Goal: Find specific page/section: Find specific page/section

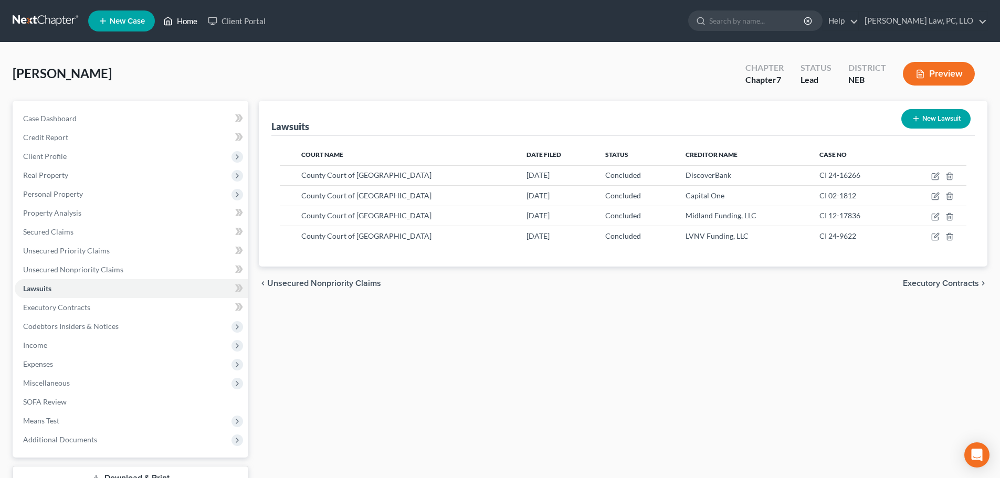
click at [171, 22] on icon at bounding box center [167, 21] width 9 height 13
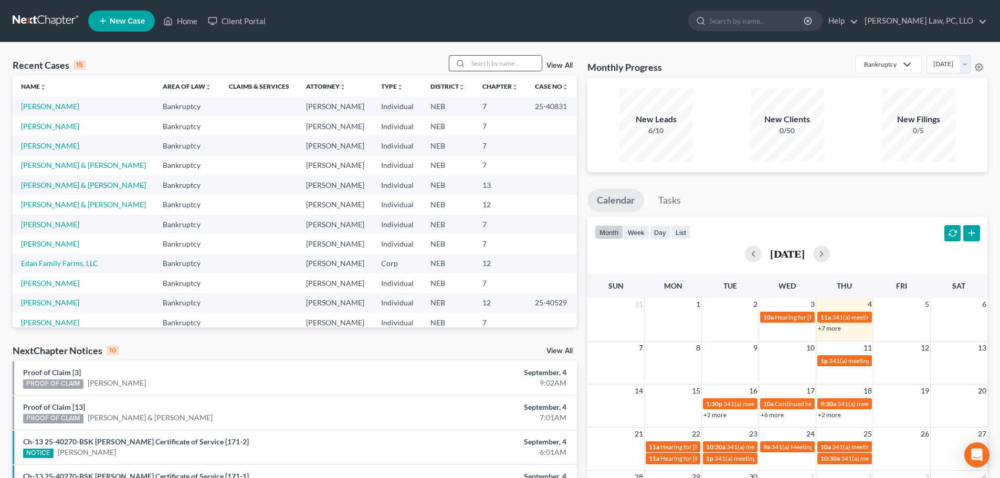
click at [500, 66] on input "search" at bounding box center [504, 63] width 73 height 15
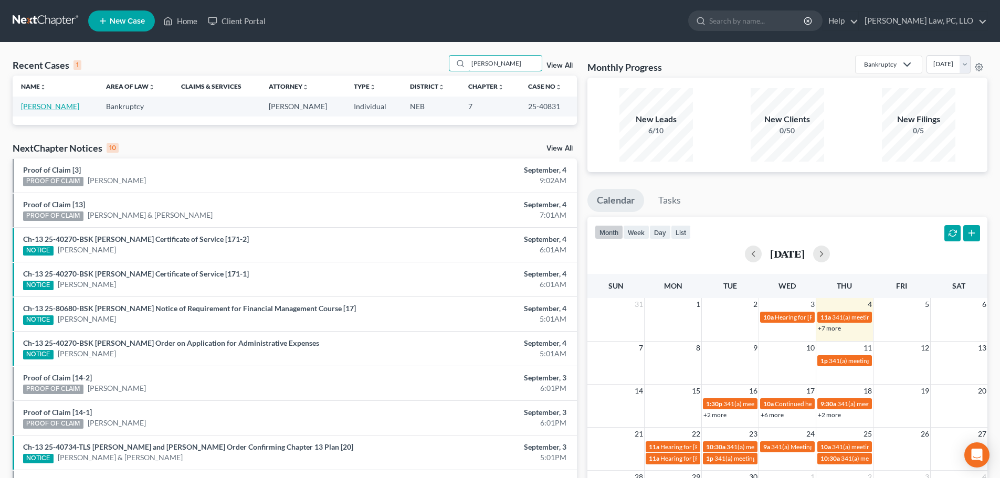
type input "[PERSON_NAME]"
click at [56, 107] on link "[PERSON_NAME]" at bounding box center [50, 106] width 58 height 9
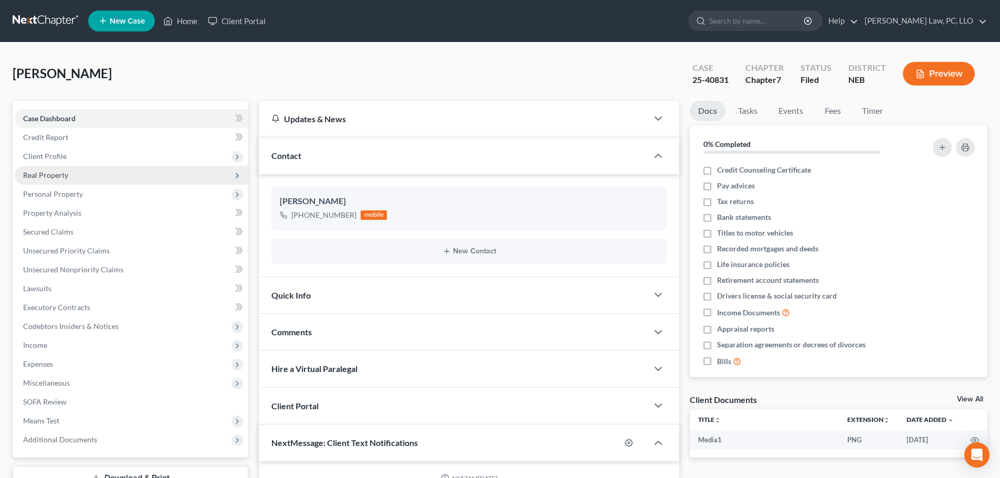
scroll to position [387, 0]
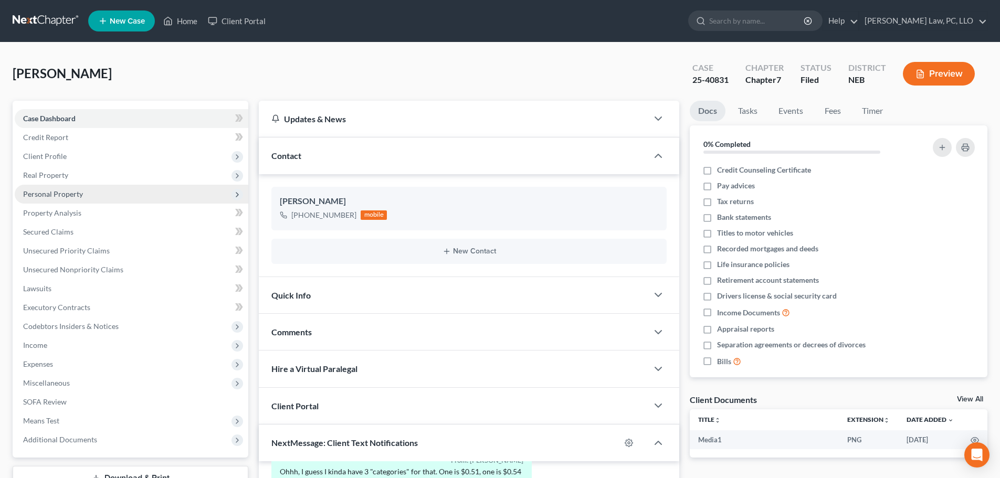
click at [76, 197] on span "Personal Property" at bounding box center [53, 194] width 60 height 9
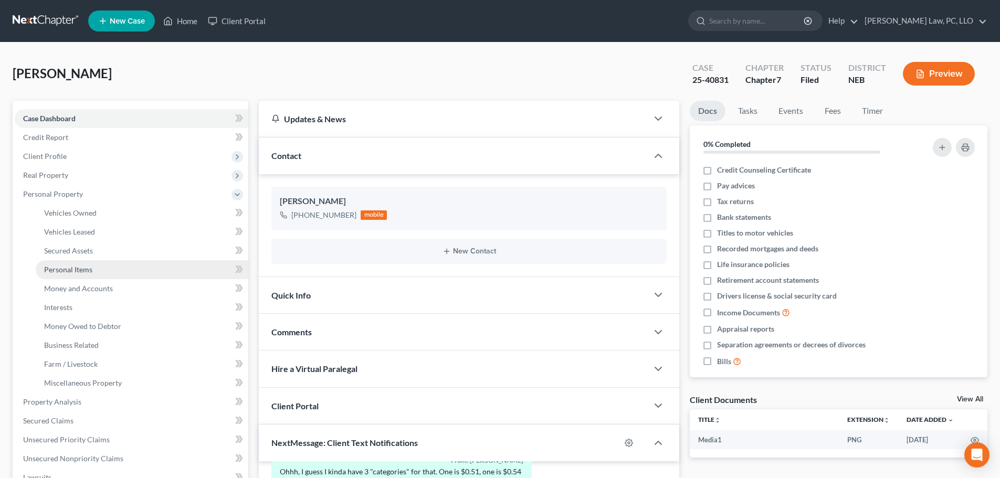
click at [90, 275] on link "Personal Items" at bounding box center [142, 269] width 213 height 19
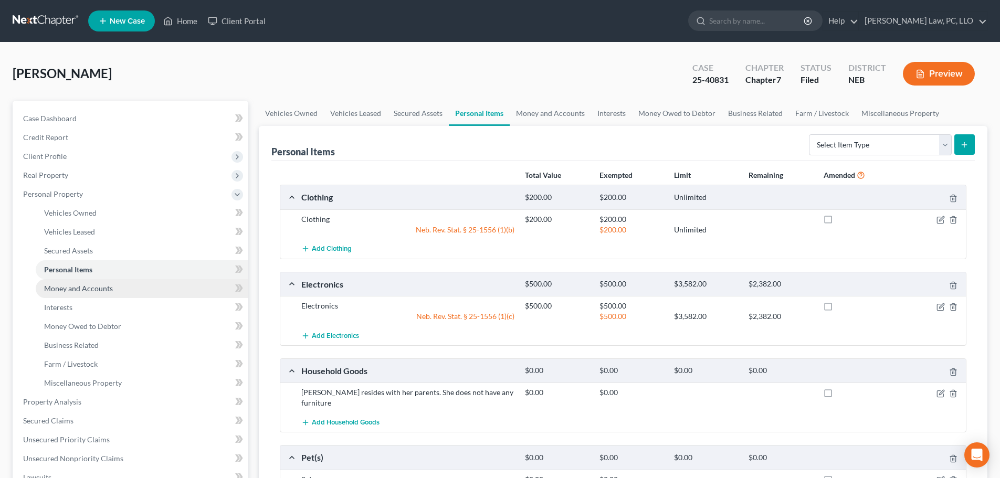
click at [90, 284] on span "Money and Accounts" at bounding box center [78, 288] width 69 height 9
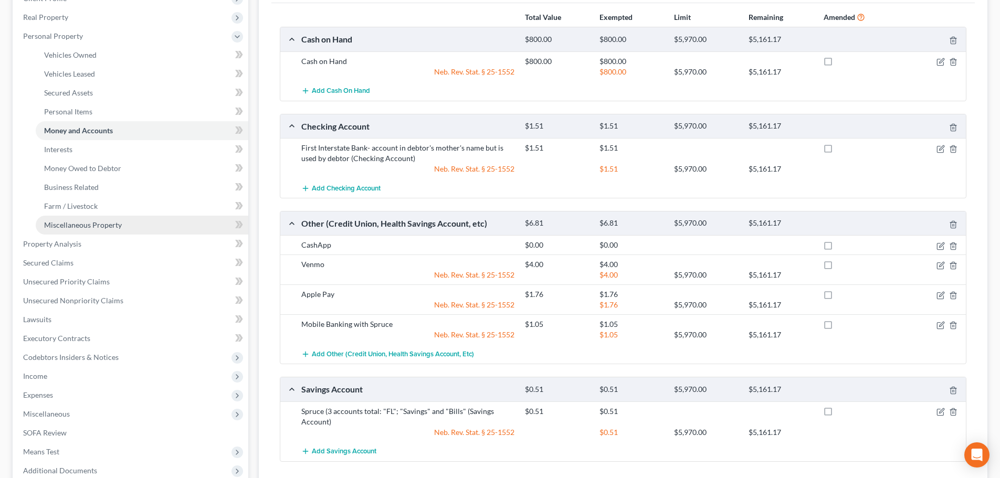
scroll to position [157, 0]
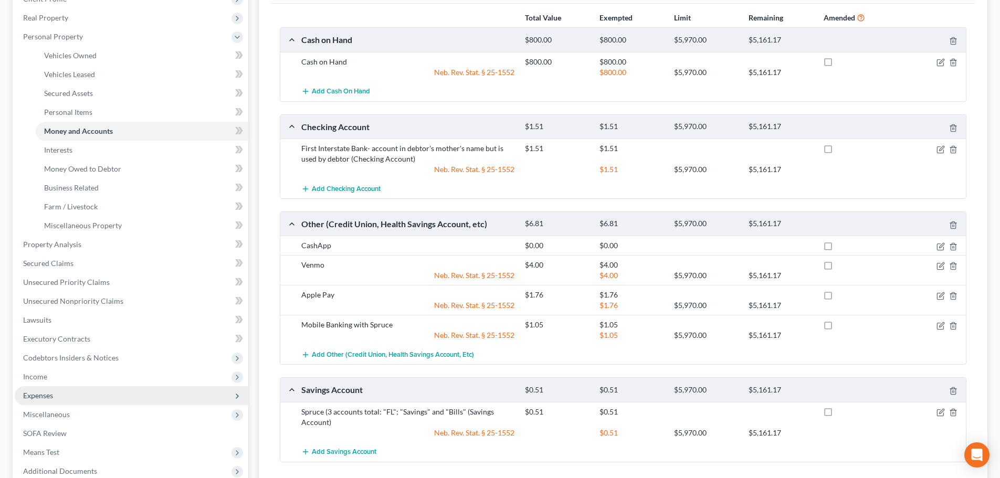
click at [47, 393] on span "Expenses" at bounding box center [38, 395] width 30 height 9
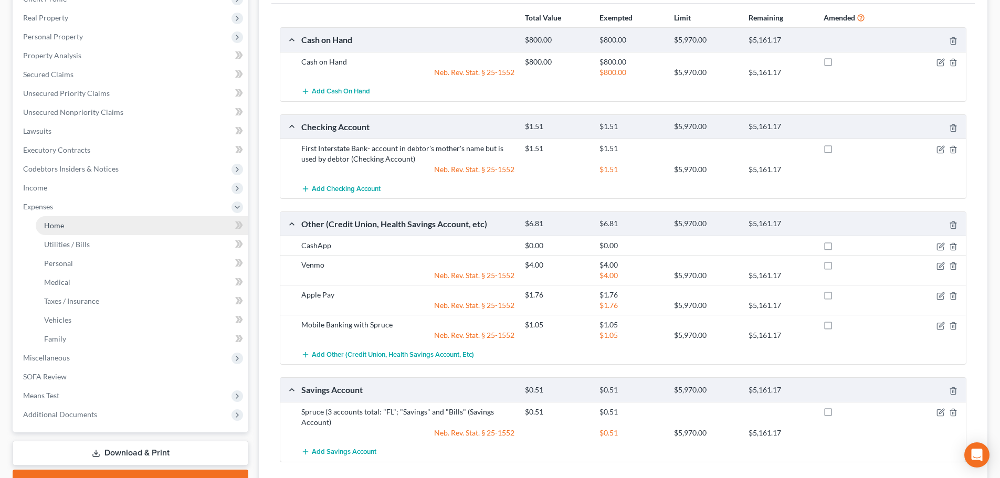
click at [76, 224] on link "Home" at bounding box center [142, 225] width 213 height 19
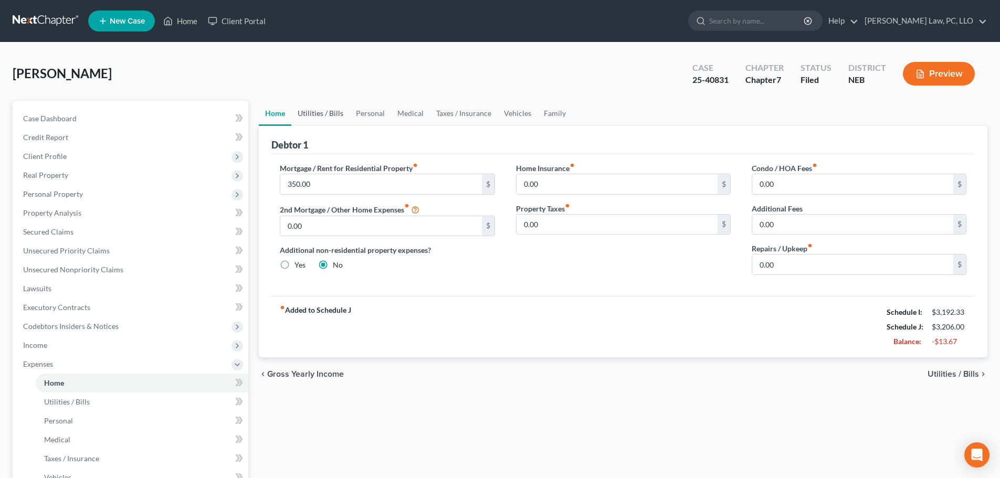
click at [330, 110] on link "Utilities / Bills" at bounding box center [320, 113] width 58 height 25
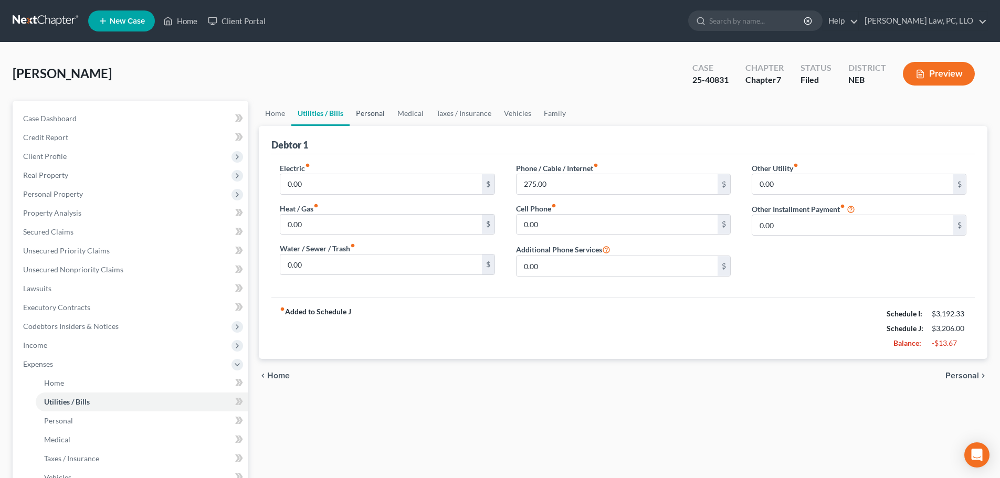
click at [363, 110] on link "Personal" at bounding box center [370, 113] width 41 height 25
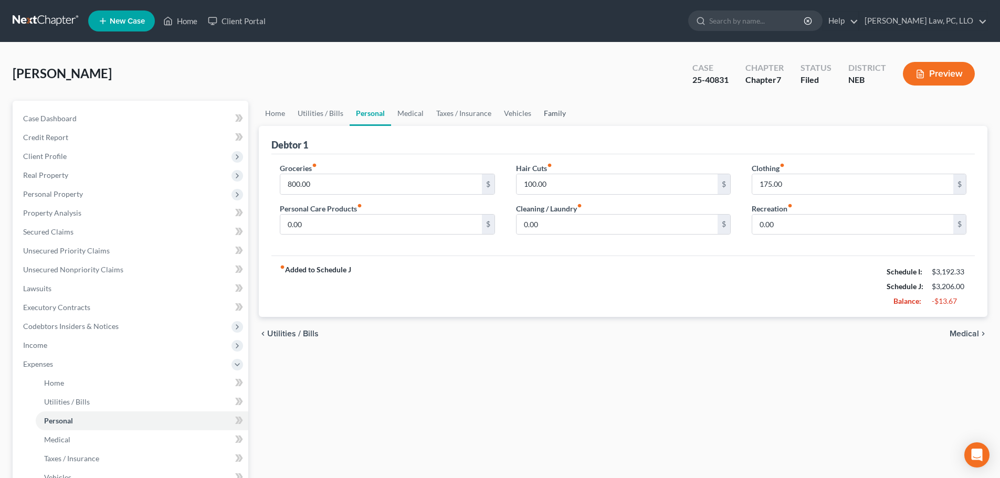
click at [548, 112] on link "Family" at bounding box center [555, 113] width 35 height 25
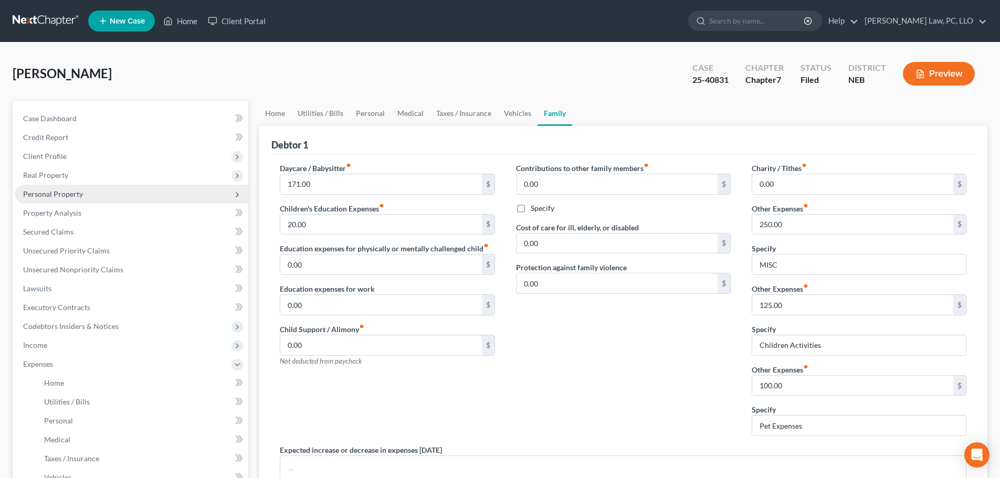
click at [69, 197] on span "Personal Property" at bounding box center [53, 194] width 60 height 9
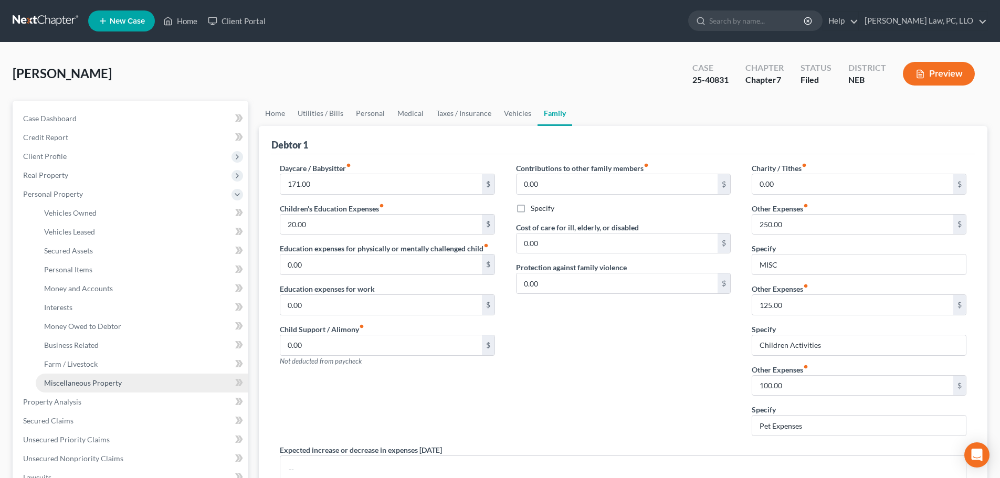
click at [67, 389] on link "Miscellaneous Property" at bounding box center [142, 383] width 213 height 19
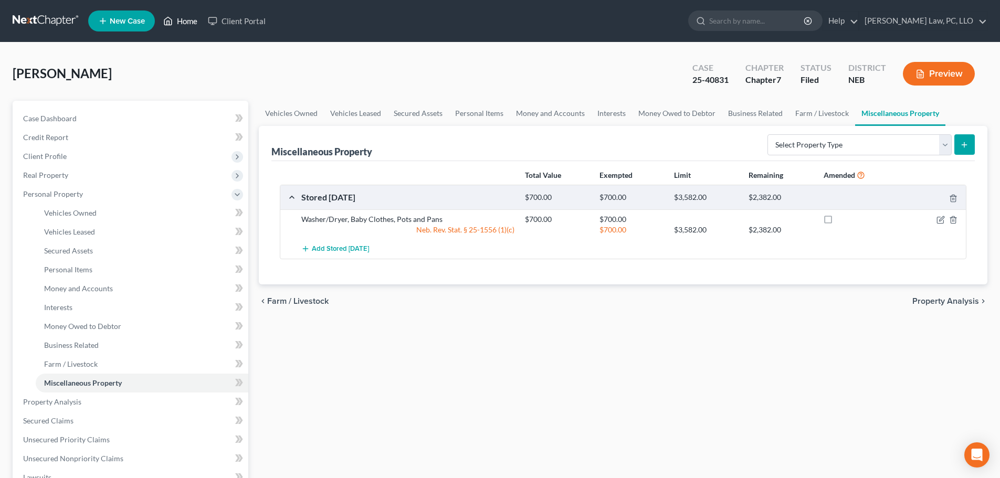
click at [196, 22] on link "Home" at bounding box center [180, 21] width 45 height 19
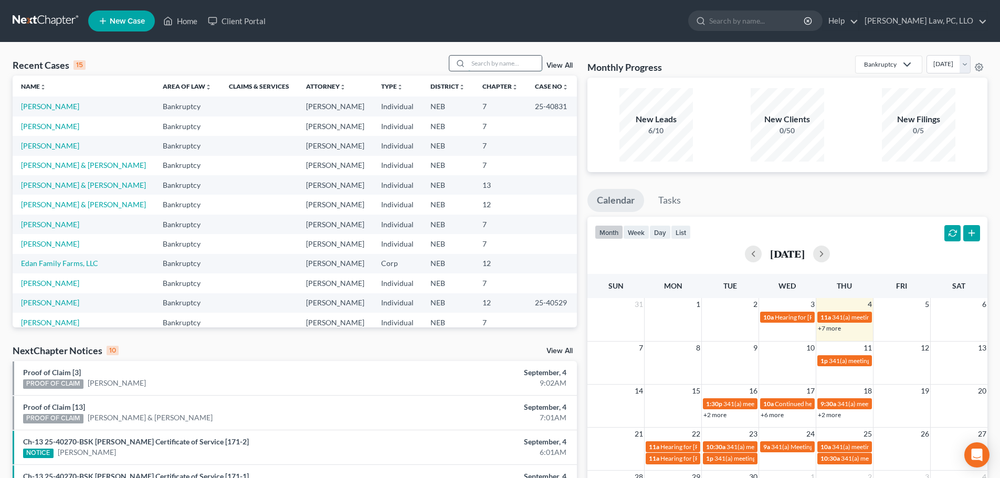
click at [515, 65] on input "search" at bounding box center [504, 63] width 73 height 15
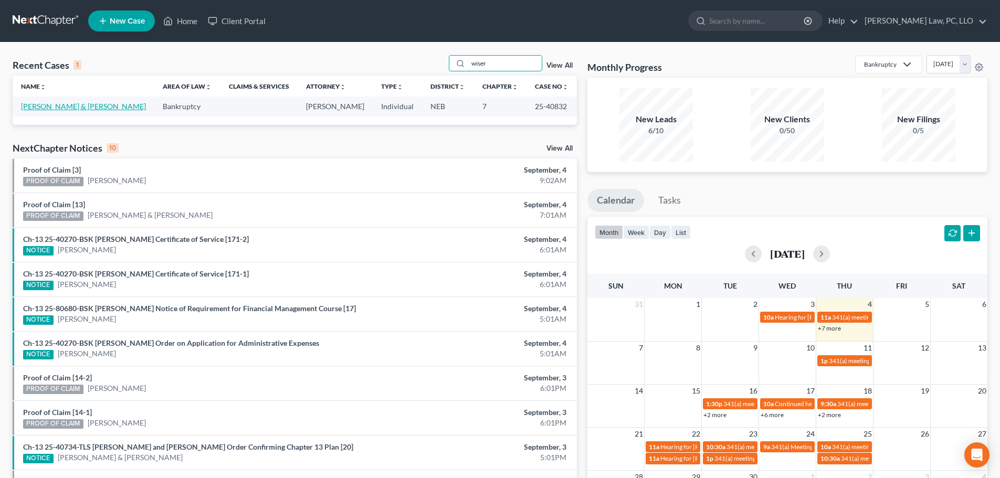
type input "wiser"
click at [60, 107] on link "[PERSON_NAME] & [PERSON_NAME]" at bounding box center [83, 106] width 125 height 9
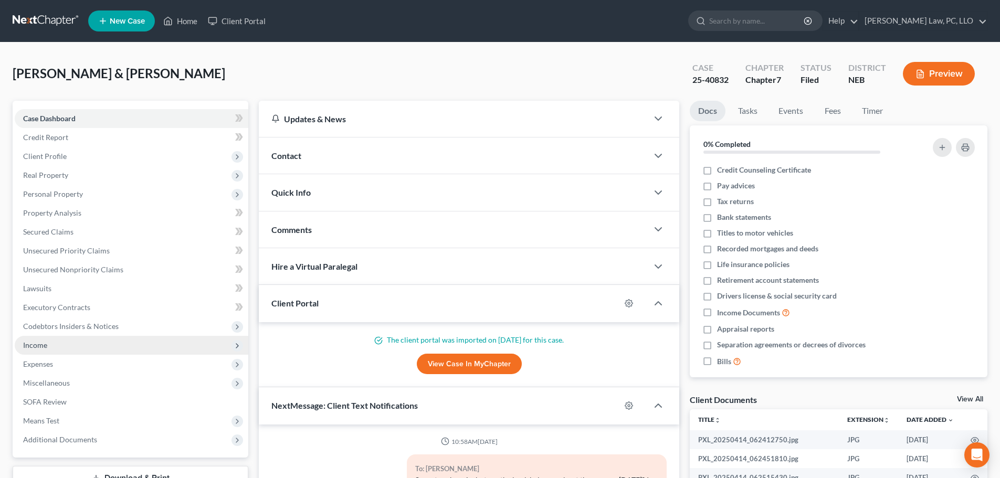
scroll to position [52, 0]
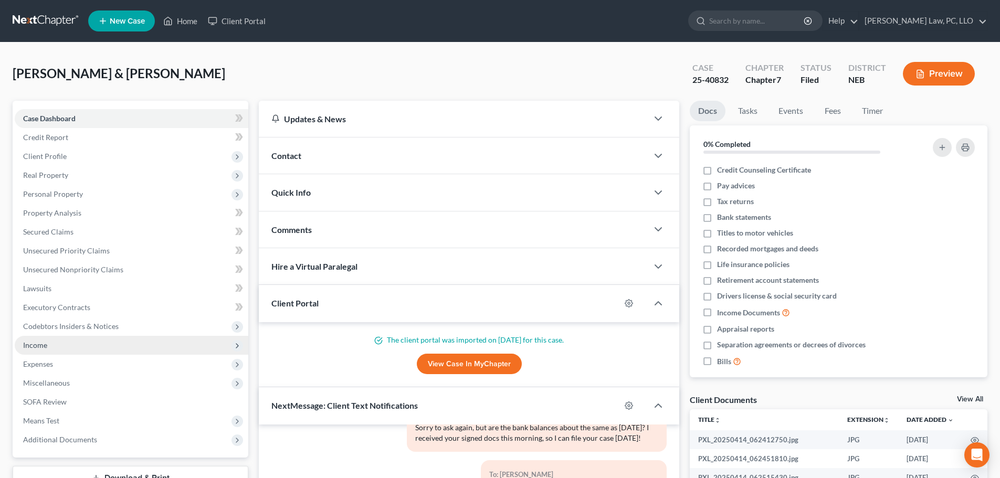
click at [59, 351] on span "Income" at bounding box center [132, 345] width 234 height 19
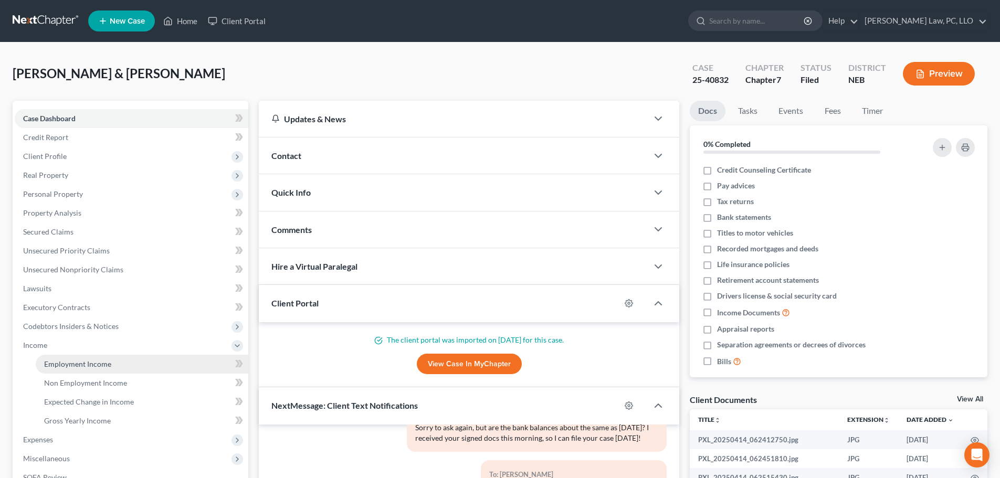
click at [65, 369] on link "Employment Income" at bounding box center [142, 364] width 213 height 19
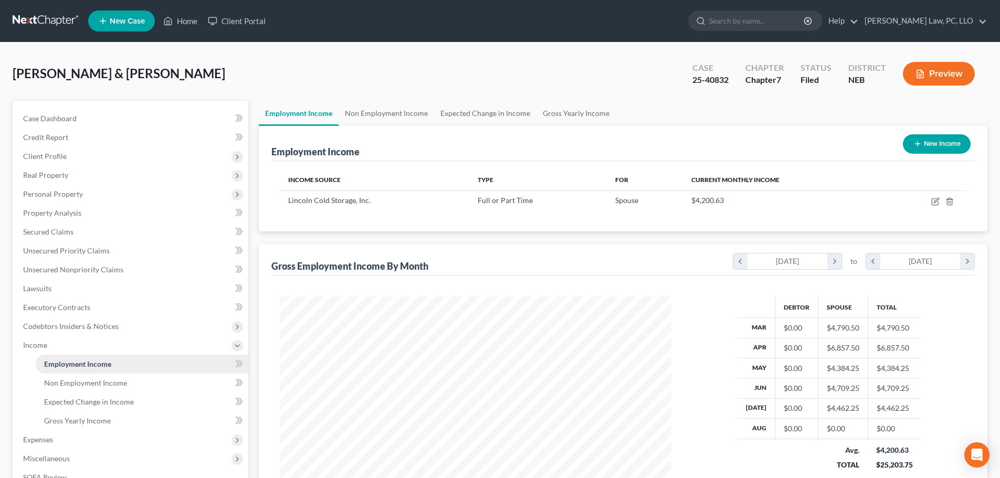
scroll to position [196, 413]
click at [590, 113] on link "Gross Yearly Income" at bounding box center [576, 113] width 79 height 25
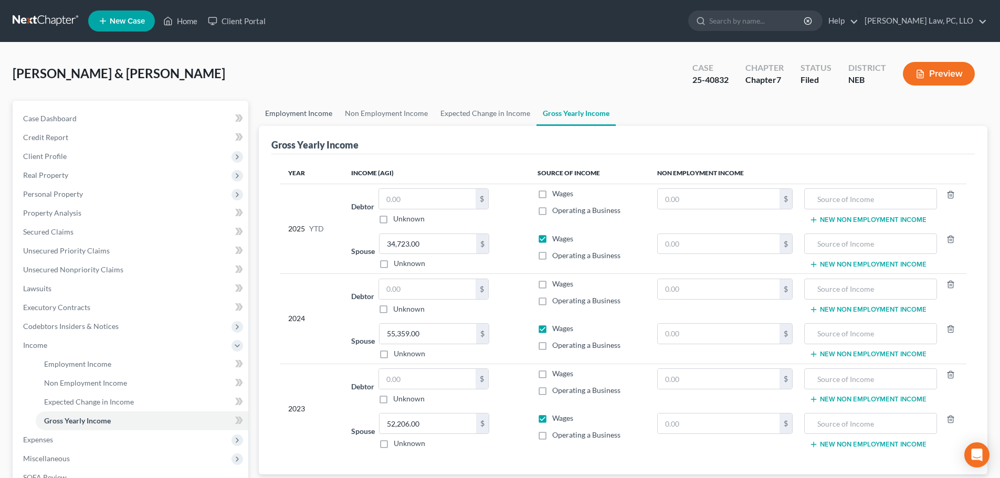
click at [286, 119] on link "Employment Income" at bounding box center [299, 113] width 80 height 25
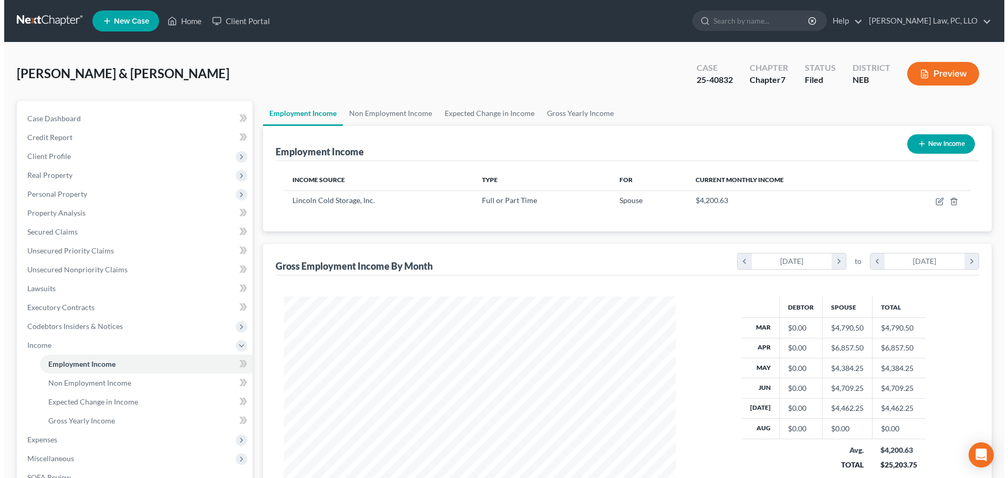
scroll to position [196, 413]
click at [382, 114] on link "Non Employment Income" at bounding box center [387, 113] width 96 height 25
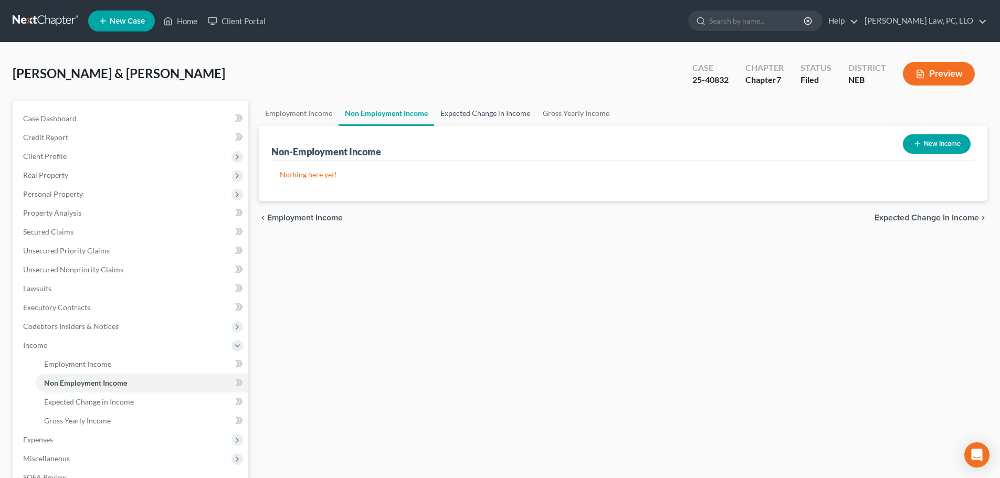
click at [498, 110] on link "Expected Change in Income" at bounding box center [485, 113] width 102 height 25
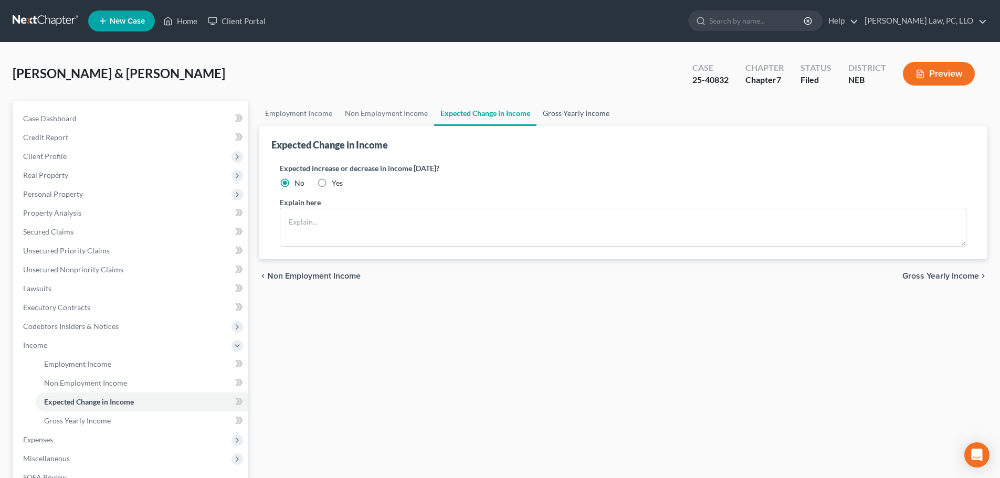
click at [567, 114] on link "Gross Yearly Income" at bounding box center [576, 113] width 79 height 25
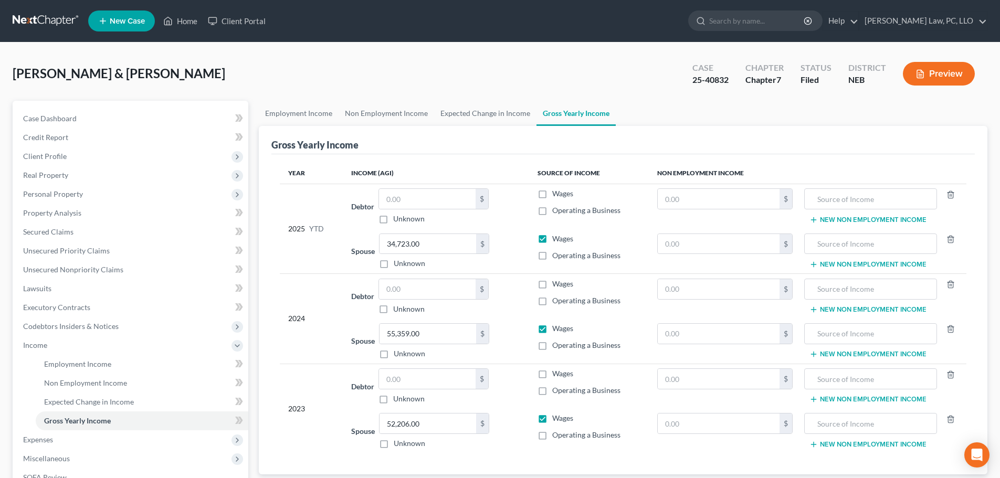
click at [938, 75] on button "Preview" at bounding box center [939, 74] width 72 height 24
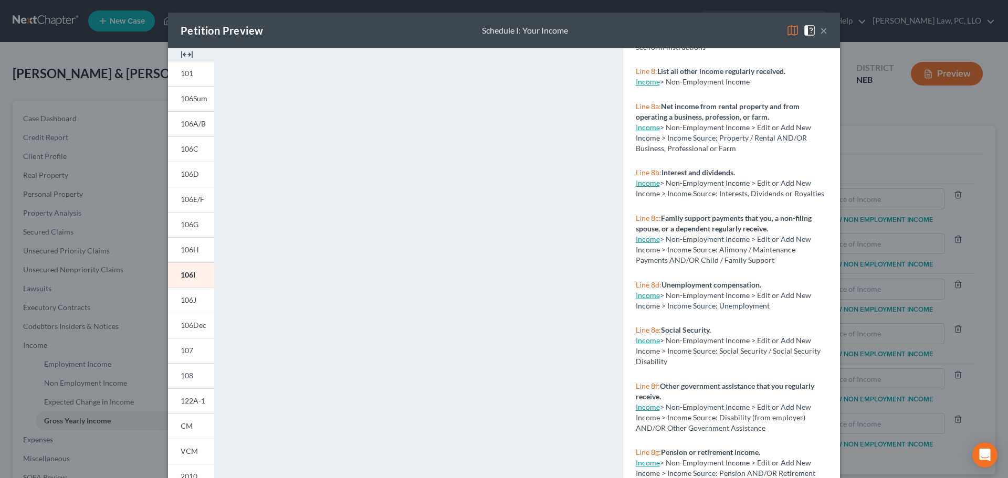
click at [815, 30] on span at bounding box center [811, 29] width 17 height 9
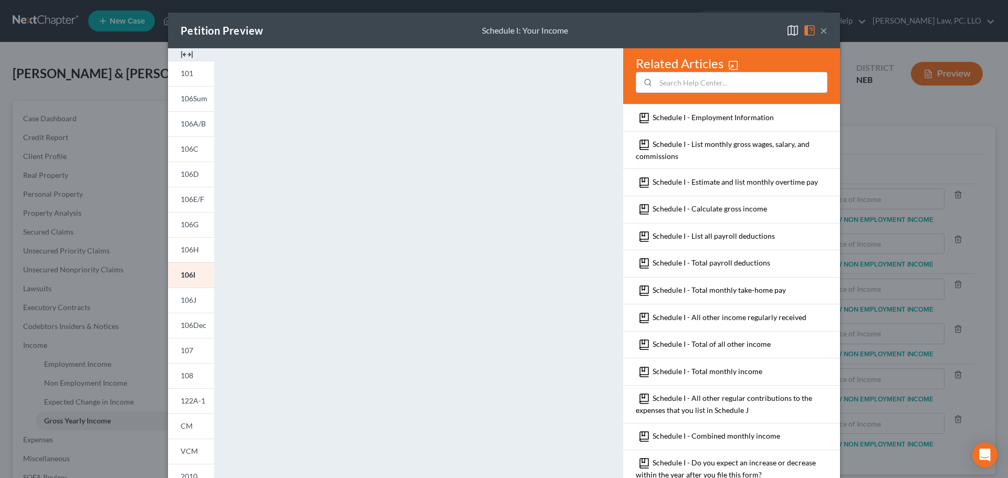
click at [820, 31] on button "×" at bounding box center [823, 30] width 7 height 13
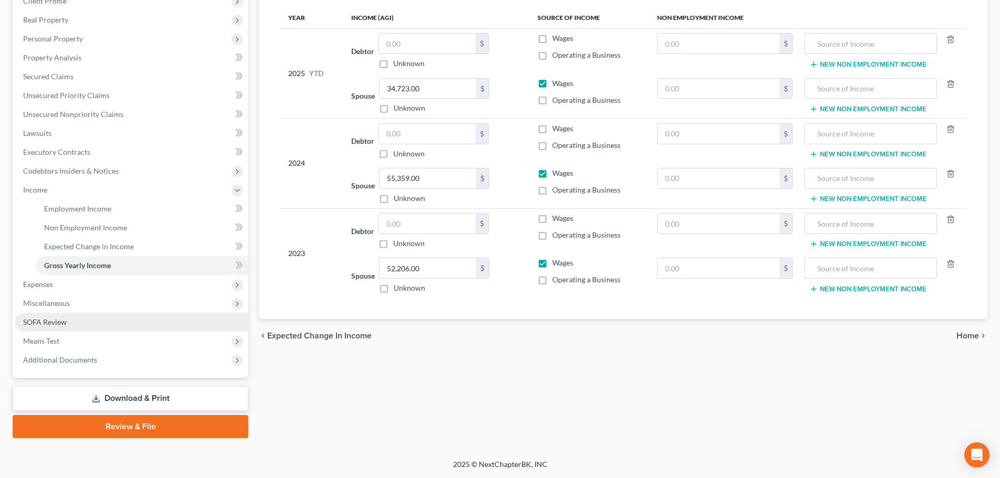
click at [76, 325] on link "SOFA Review" at bounding box center [132, 322] width 234 height 19
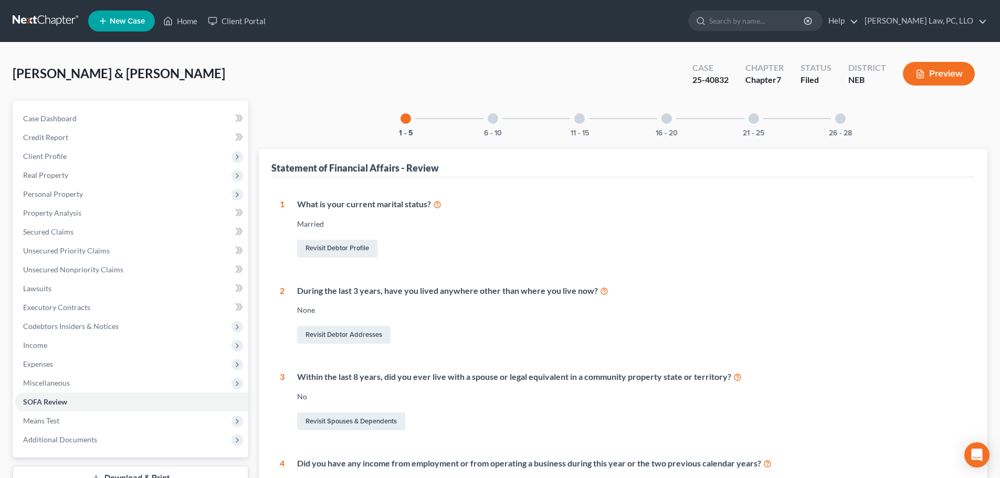
click at [938, 76] on button "Preview" at bounding box center [939, 74] width 72 height 24
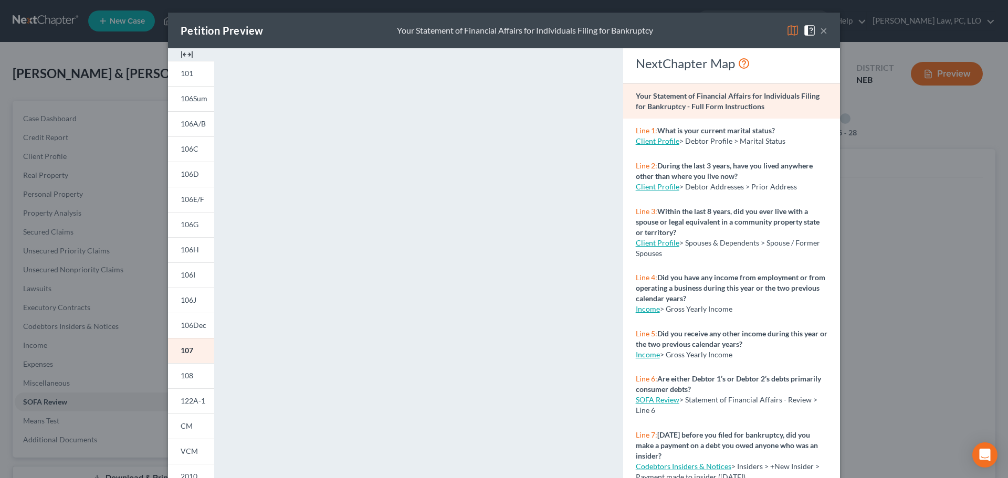
click at [786, 30] on img at bounding box center [792, 30] width 13 height 13
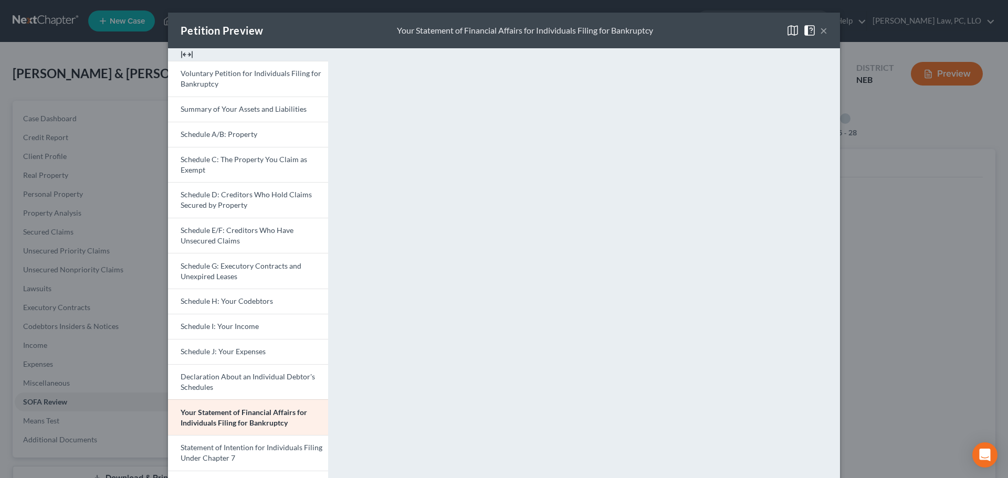
click at [820, 32] on button "×" at bounding box center [823, 30] width 7 height 13
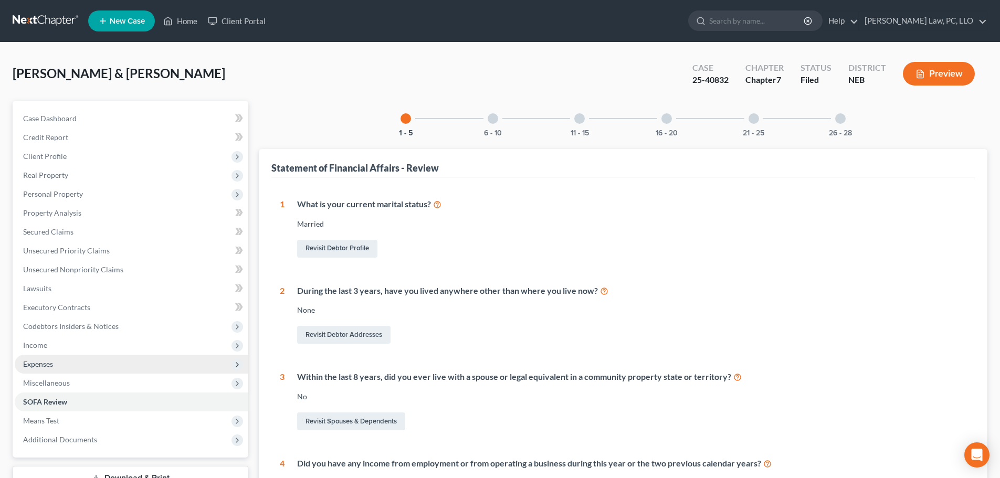
click at [78, 361] on span "Expenses" at bounding box center [132, 364] width 234 height 19
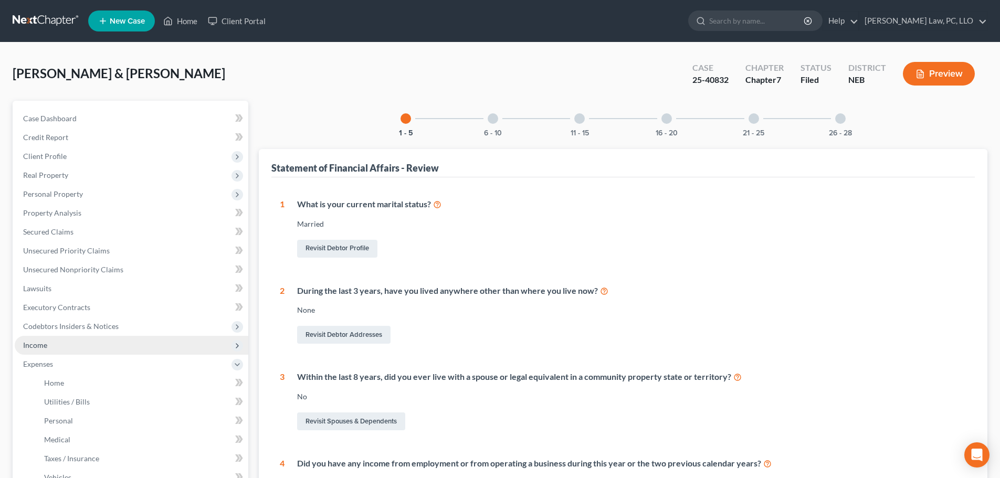
click at [72, 345] on span "Income" at bounding box center [132, 345] width 234 height 19
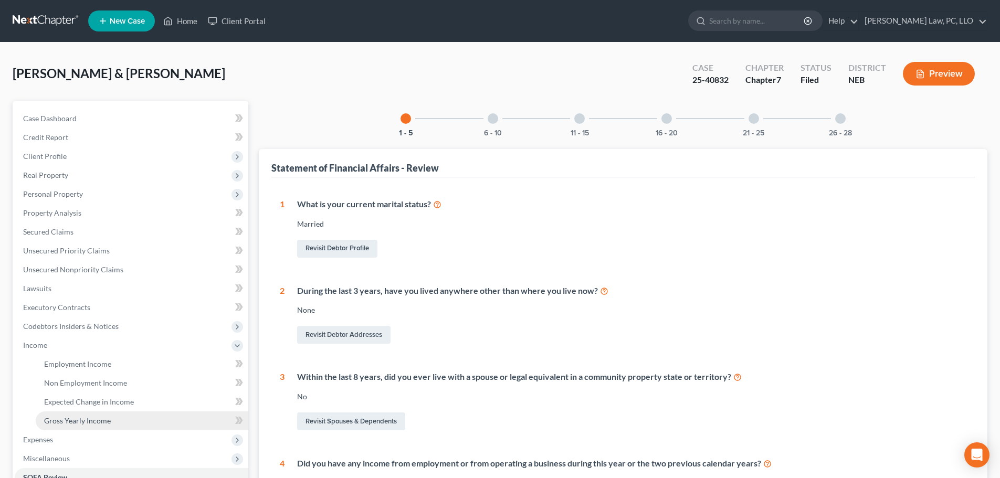
click at [92, 421] on span "Gross Yearly Income" at bounding box center [77, 420] width 67 height 9
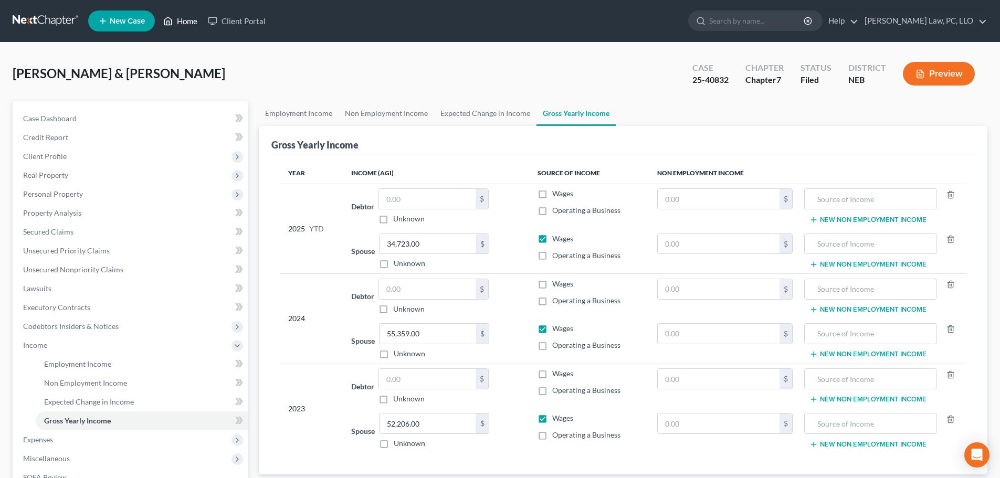
click at [183, 28] on link "Home" at bounding box center [180, 21] width 45 height 19
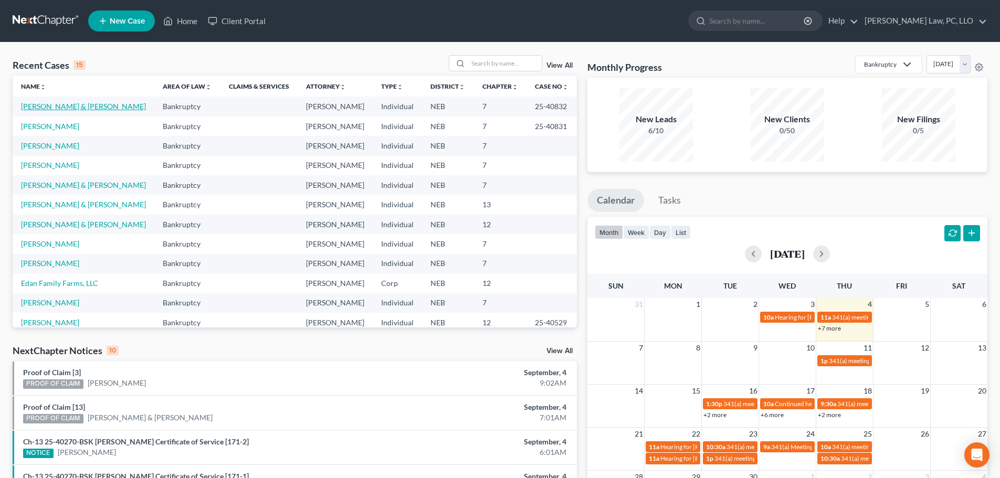
click at [54, 106] on link "[PERSON_NAME] & [PERSON_NAME]" at bounding box center [83, 106] width 125 height 9
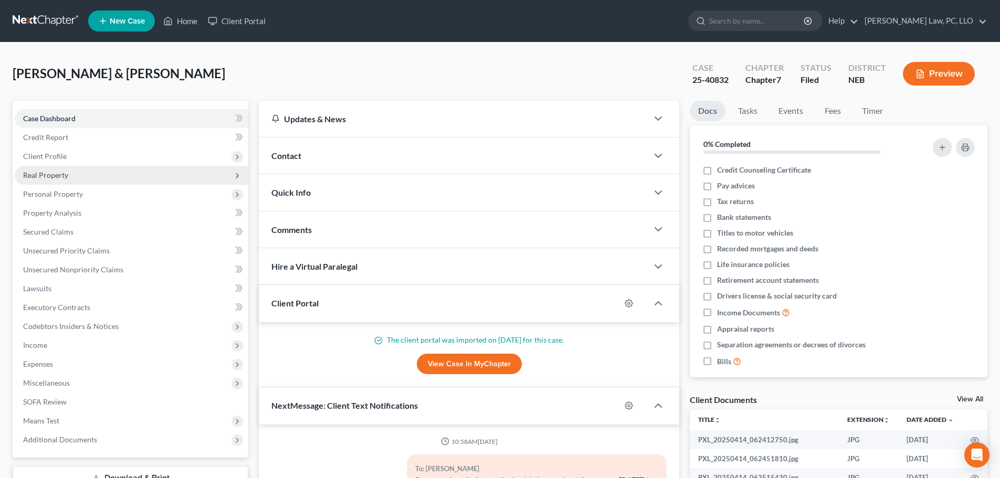
scroll to position [52, 0]
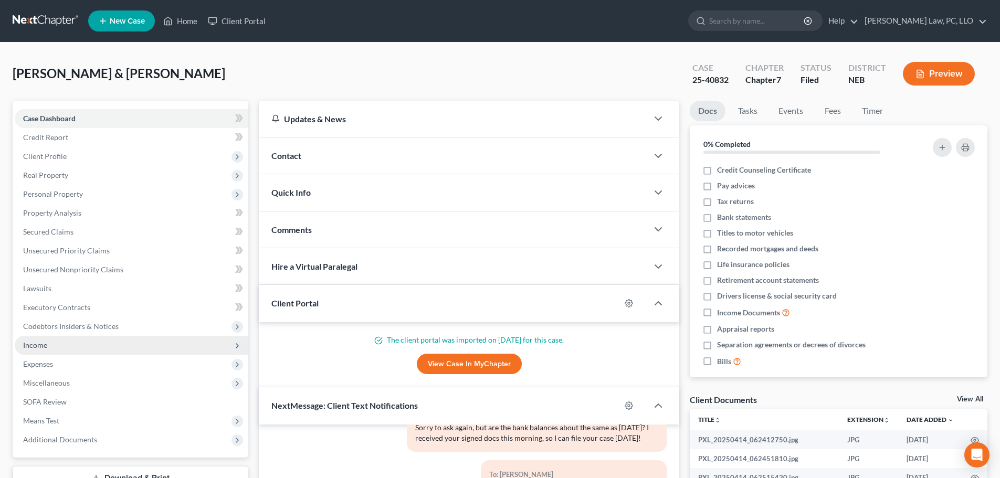
click at [51, 346] on span "Income" at bounding box center [132, 345] width 234 height 19
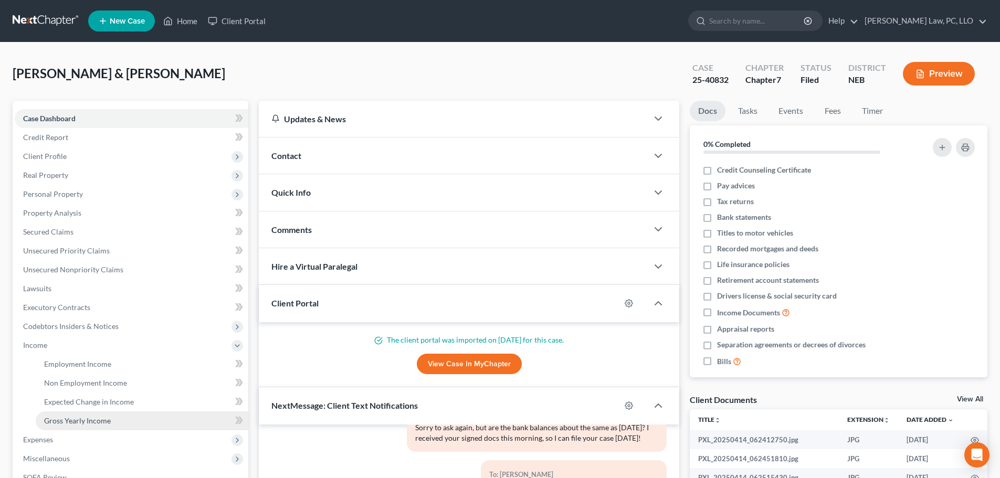
click at [60, 423] on span "Gross Yearly Income" at bounding box center [77, 420] width 67 height 9
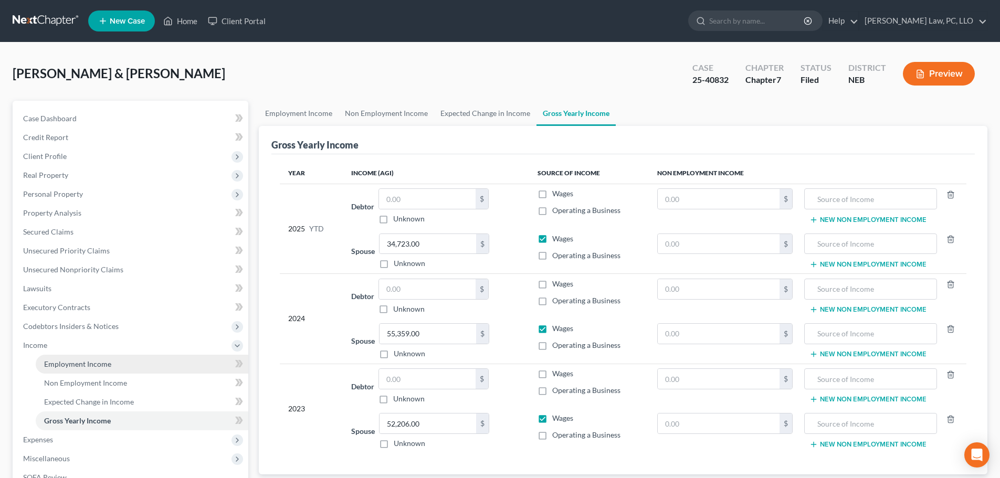
click at [81, 367] on span "Employment Income" at bounding box center [77, 364] width 67 height 9
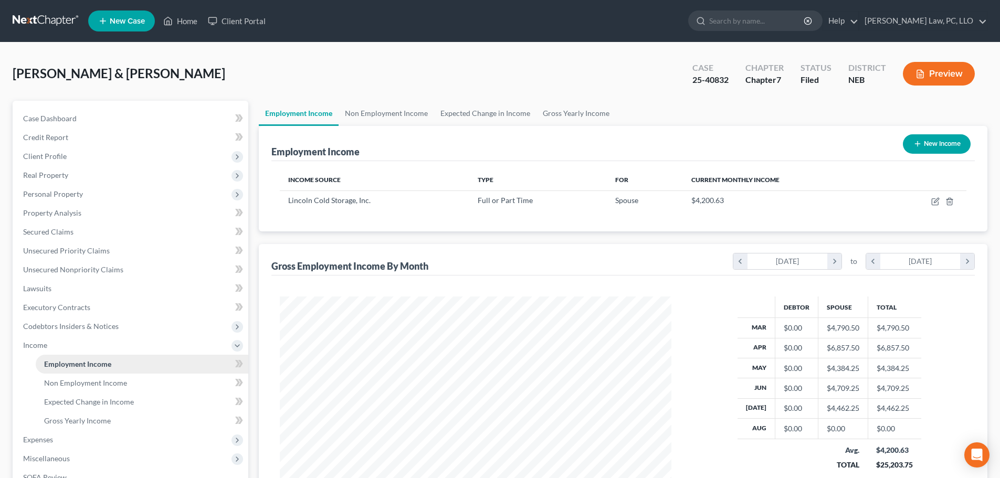
scroll to position [196, 413]
click at [86, 425] on span "Gross Yearly Income" at bounding box center [77, 420] width 67 height 9
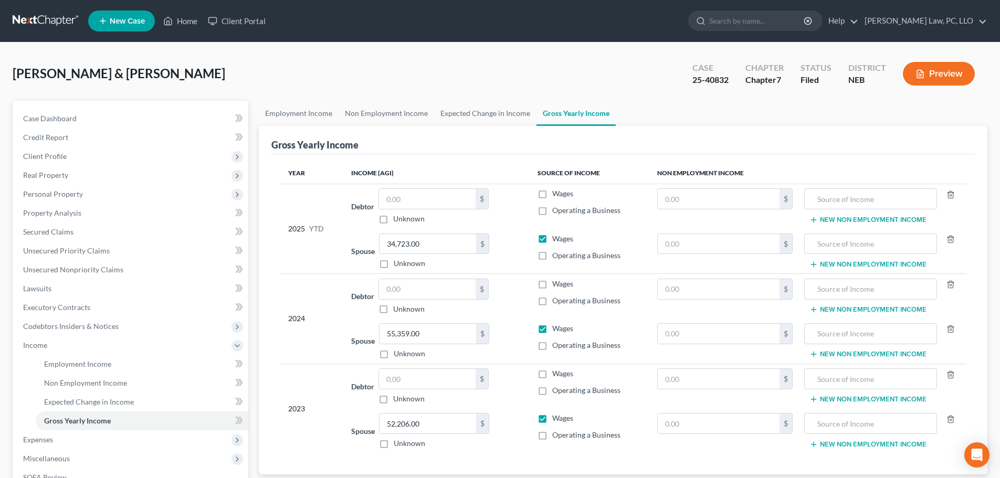
click at [265, 307] on div "Gross Yearly Income Year Income (AGI) Source of Income Non Employment Income 20…" at bounding box center [623, 300] width 729 height 349
click at [190, 26] on link "Home" at bounding box center [180, 21] width 45 height 19
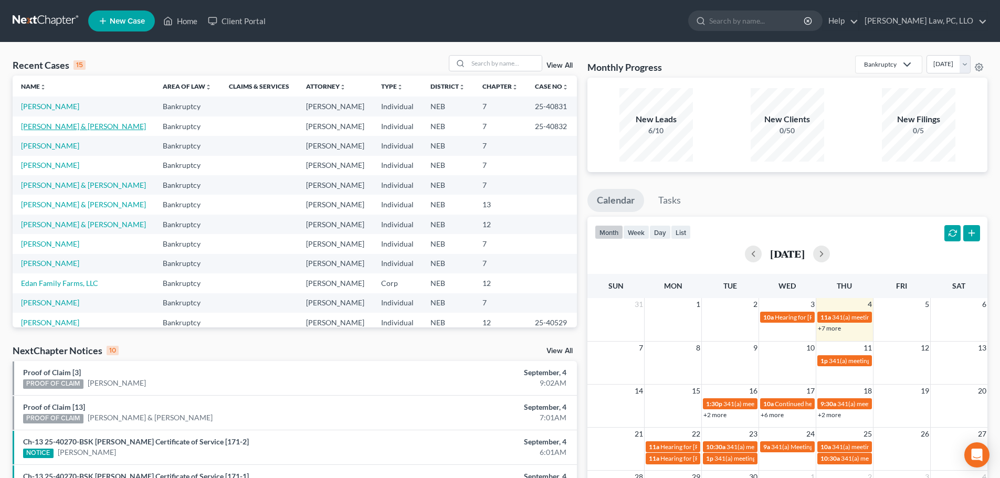
click at [43, 128] on link "[PERSON_NAME] & [PERSON_NAME]" at bounding box center [83, 126] width 125 height 9
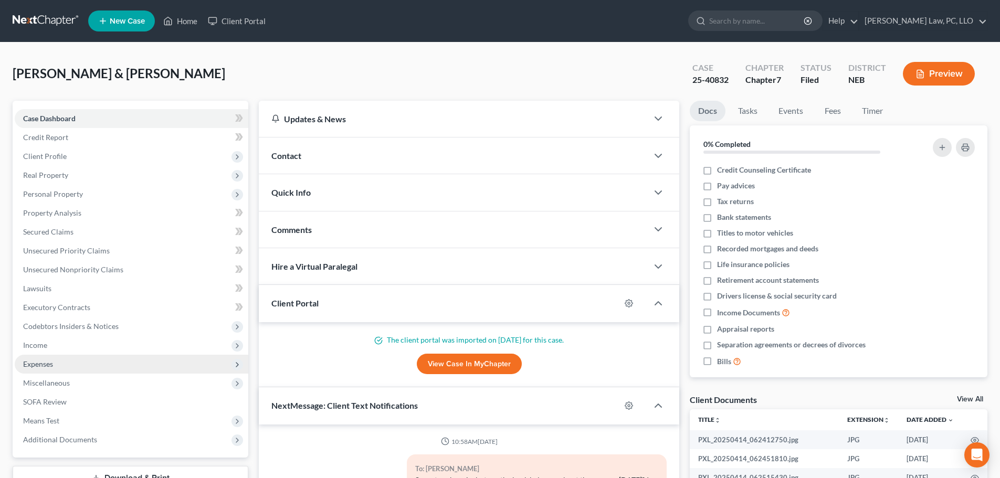
scroll to position [52, 0]
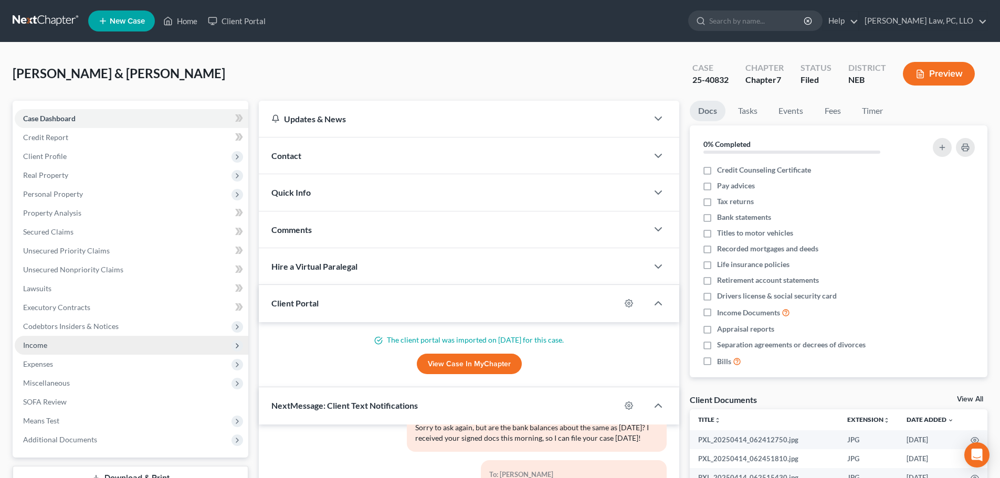
click at [94, 347] on span "Income" at bounding box center [132, 345] width 234 height 19
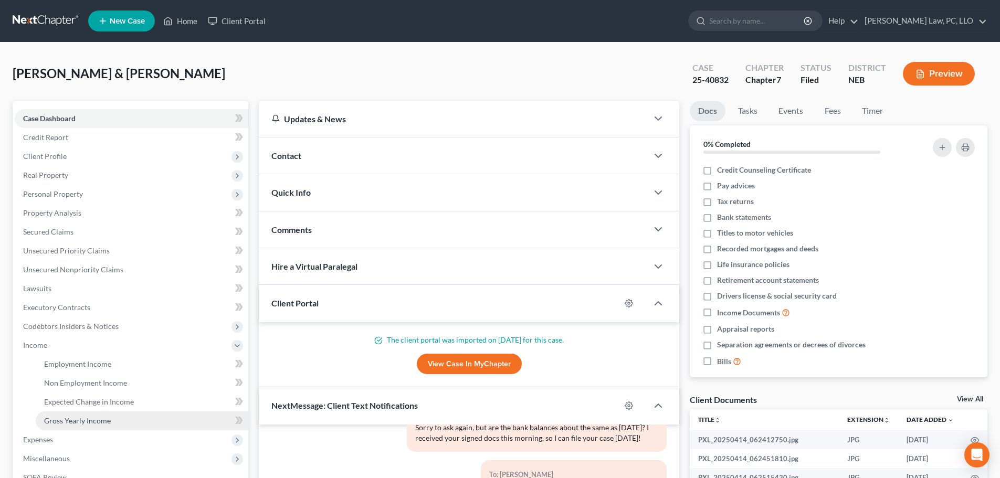
click at [81, 414] on link "Gross Yearly Income" at bounding box center [142, 421] width 213 height 19
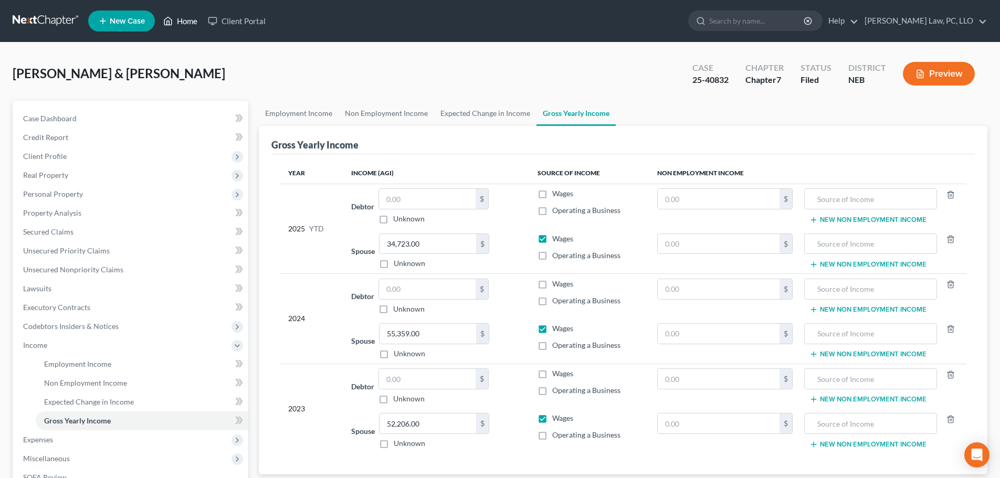
drag, startPoint x: 189, startPoint y: 18, endPoint x: 176, endPoint y: 97, distance: 79.2
click at [189, 18] on link "Home" at bounding box center [180, 21] width 45 height 19
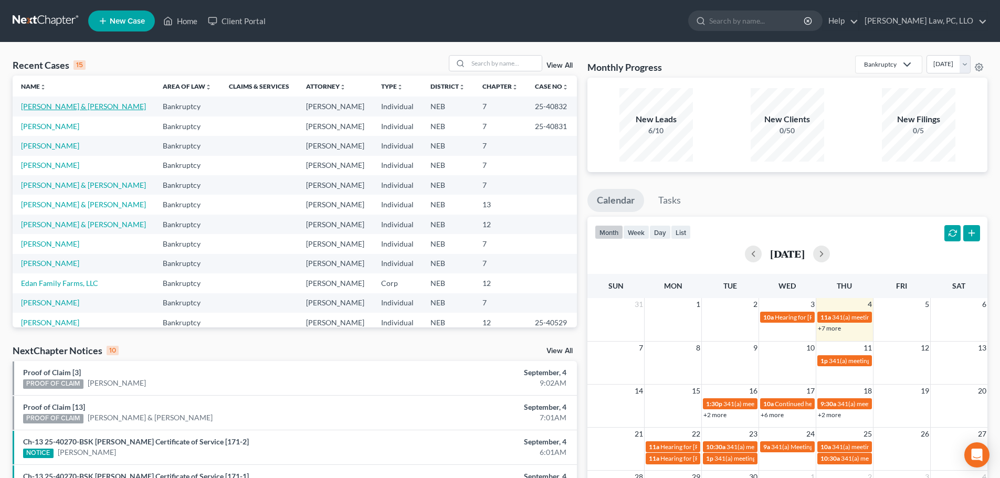
click at [25, 107] on link "[PERSON_NAME] & [PERSON_NAME]" at bounding box center [83, 106] width 125 height 9
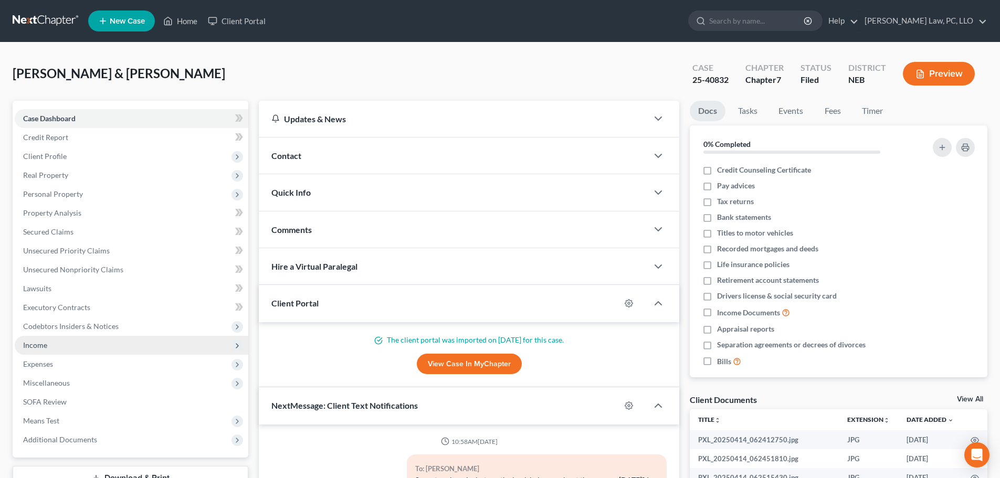
scroll to position [52, 0]
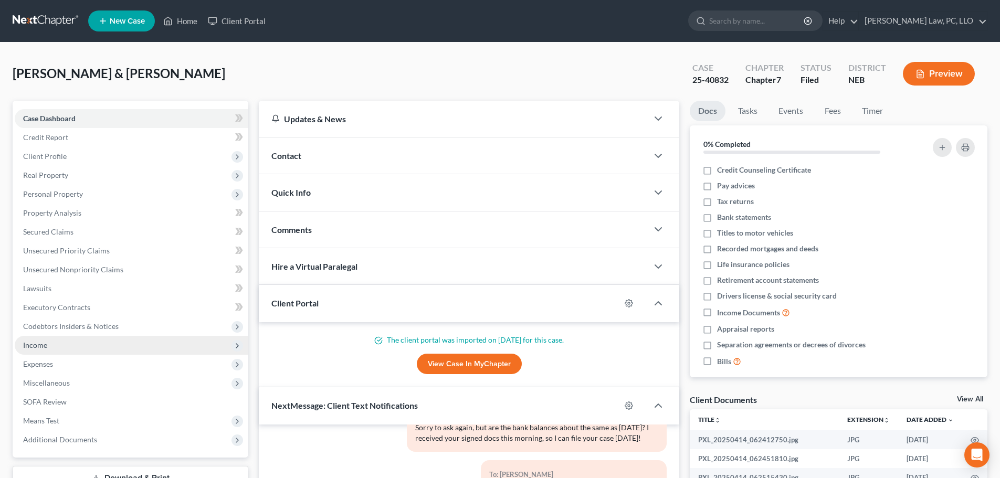
drag, startPoint x: 45, startPoint y: 345, endPoint x: 98, endPoint y: 340, distance: 53.2
click at [45, 344] on span "Income" at bounding box center [35, 345] width 24 height 9
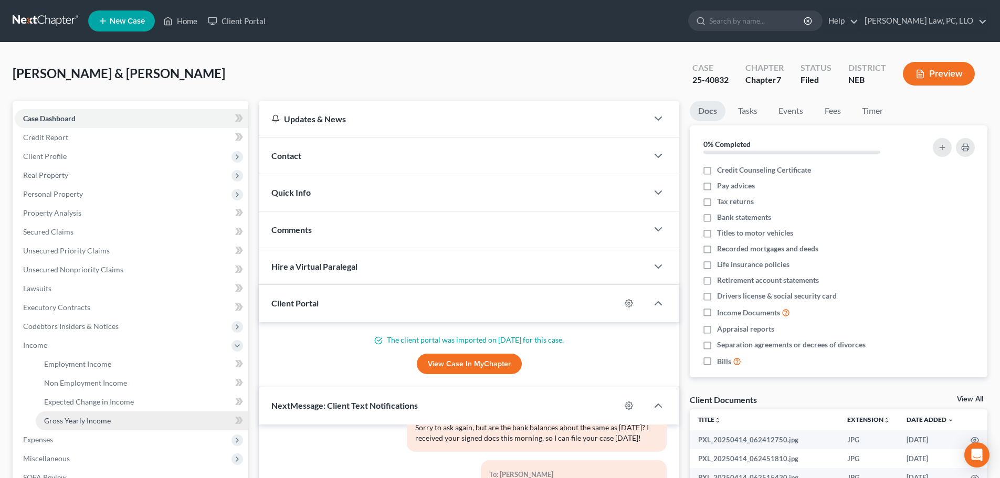
click at [93, 422] on span "Gross Yearly Income" at bounding box center [77, 420] width 67 height 9
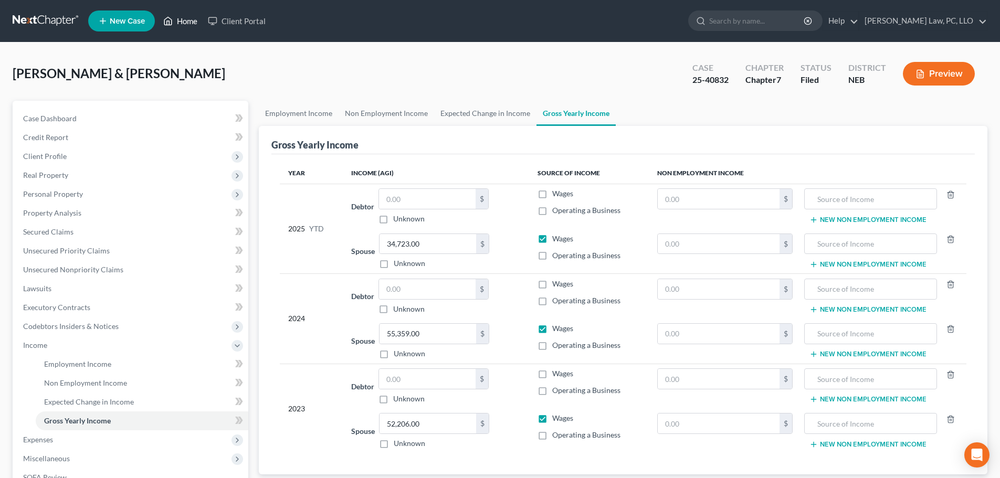
click at [181, 20] on link "Home" at bounding box center [180, 21] width 45 height 19
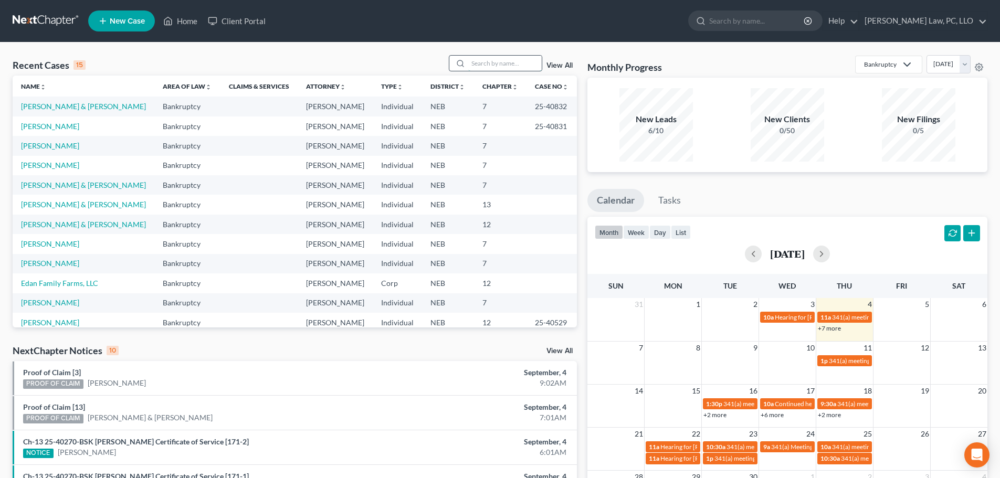
click at [489, 62] on input "search" at bounding box center [504, 63] width 73 height 15
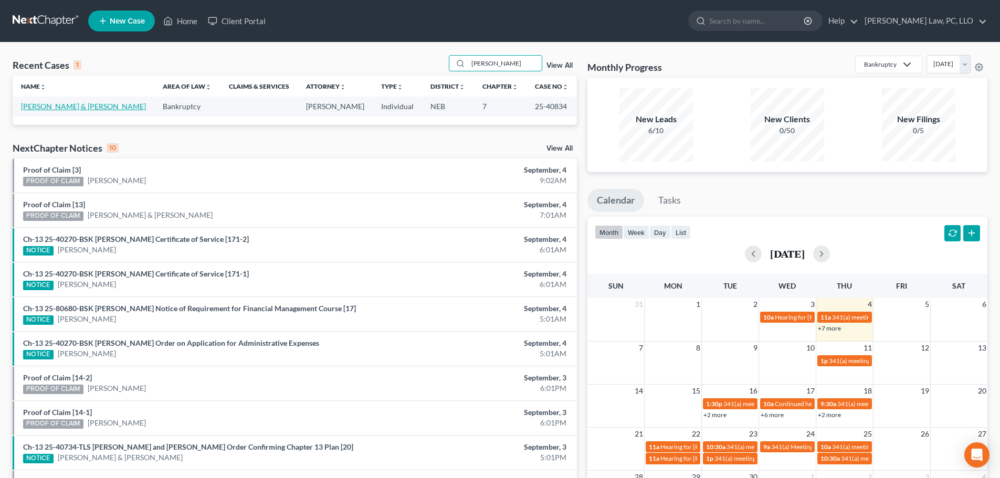
type input "[PERSON_NAME]"
click at [60, 106] on link "[PERSON_NAME] & [PERSON_NAME]" at bounding box center [83, 106] width 125 height 9
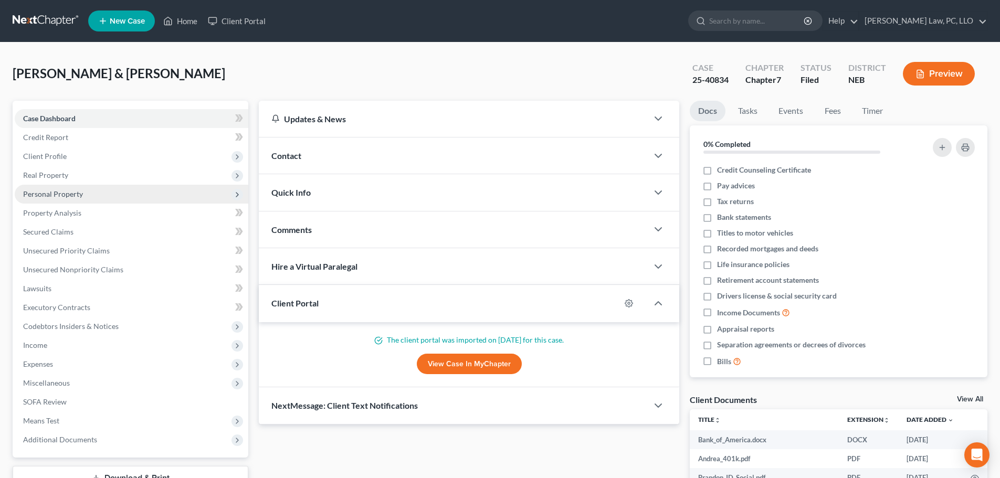
click at [50, 197] on span "Personal Property" at bounding box center [53, 194] width 60 height 9
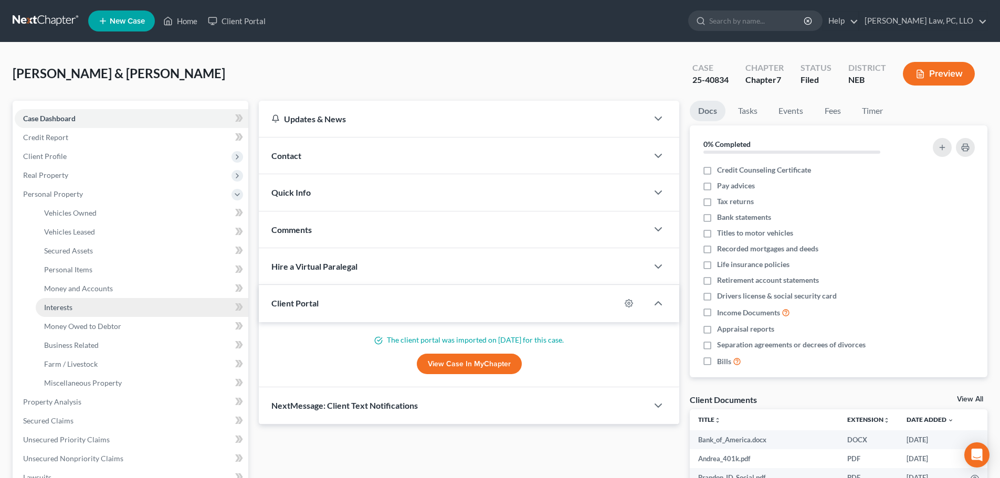
click at [57, 306] on span "Interests" at bounding box center [58, 307] width 28 height 9
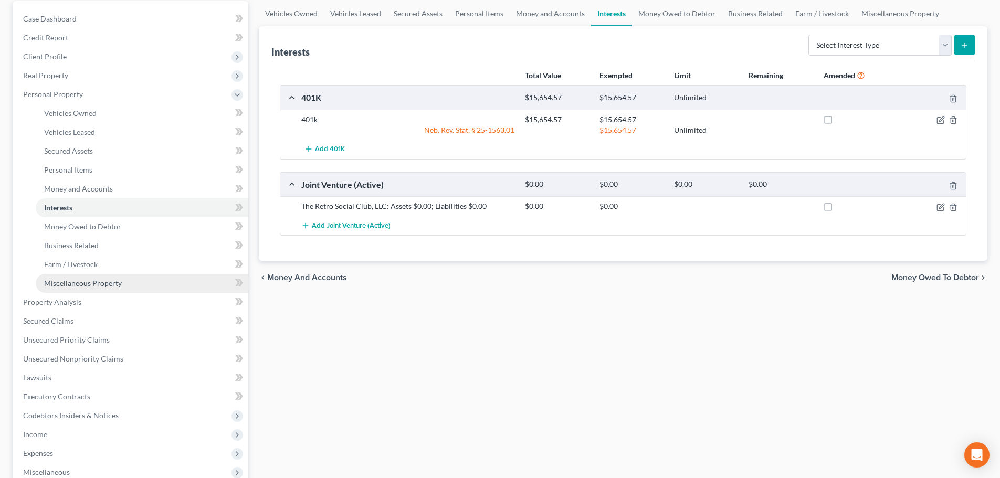
scroll to position [105, 0]
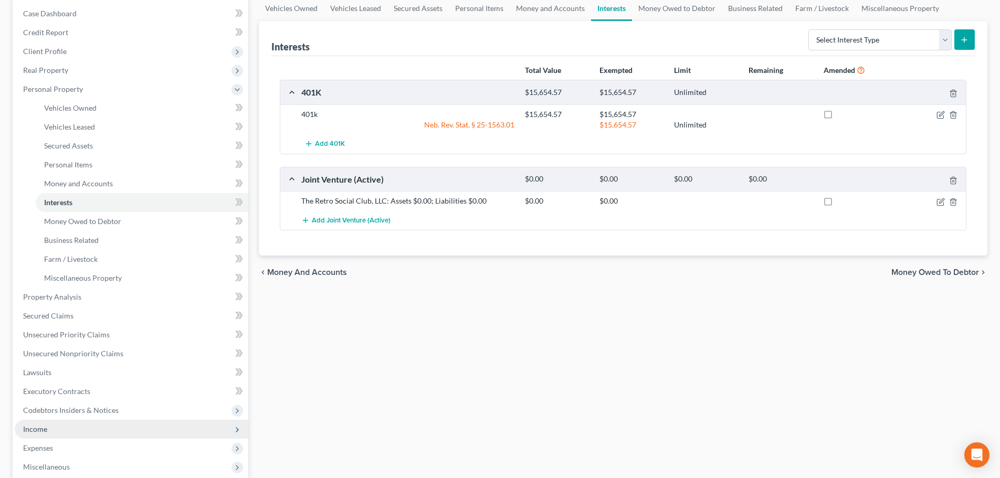
click at [39, 432] on span "Income" at bounding box center [35, 429] width 24 height 9
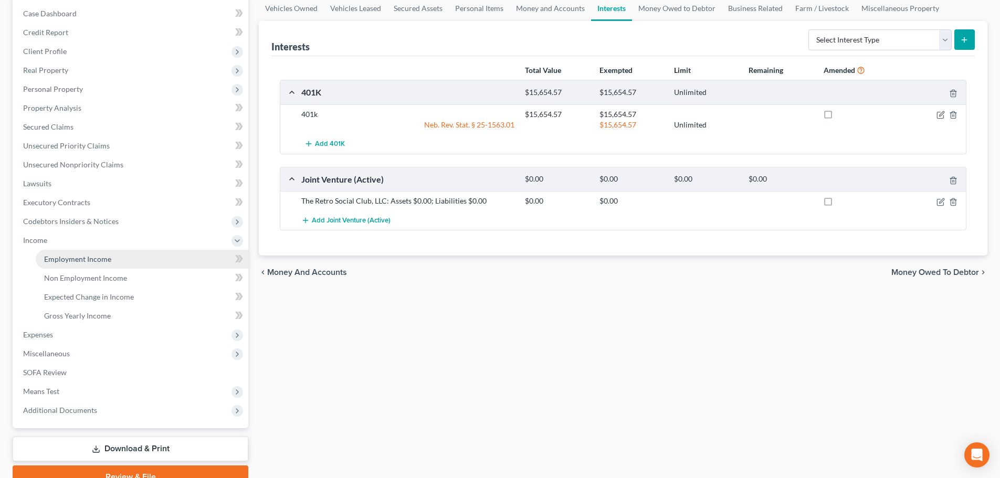
click at [64, 261] on span "Employment Income" at bounding box center [77, 259] width 67 height 9
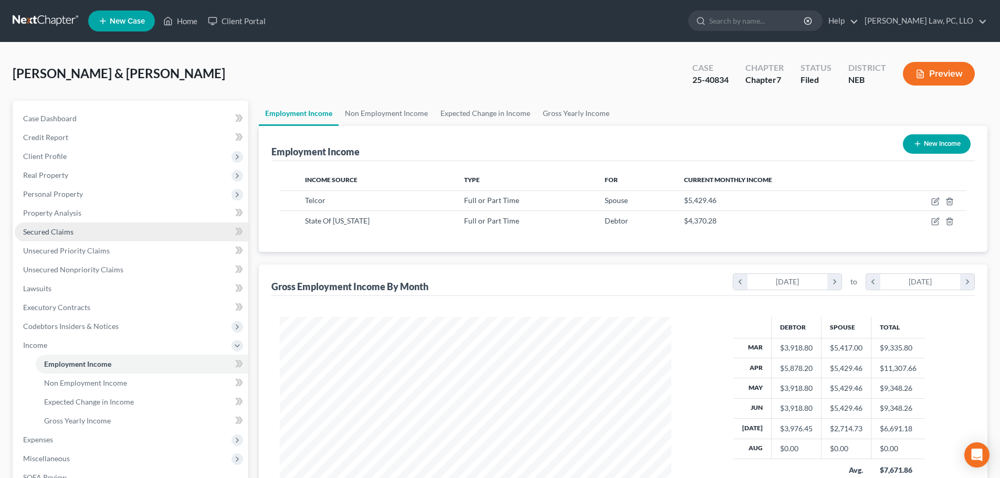
scroll to position [196, 413]
click at [374, 116] on link "Non Employment Income" at bounding box center [387, 113] width 96 height 25
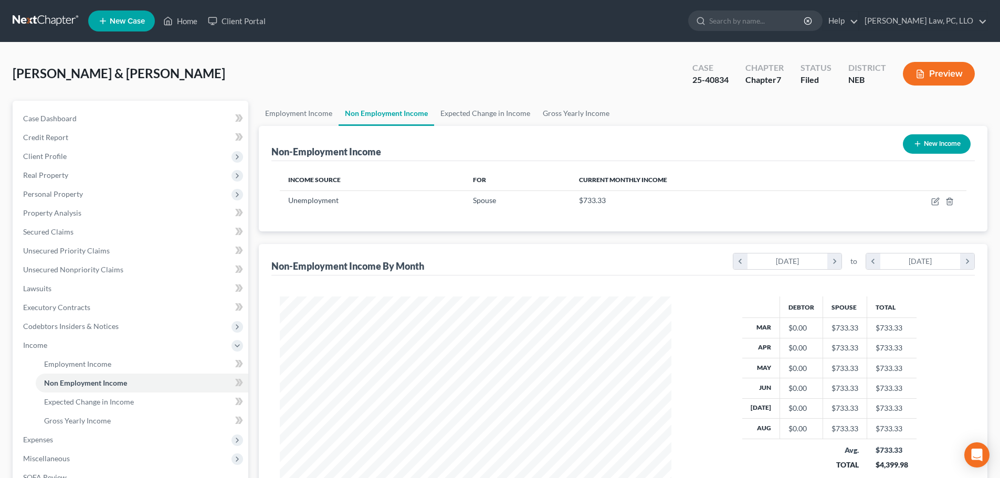
scroll to position [196, 413]
click at [174, 25] on link "Home" at bounding box center [180, 21] width 45 height 19
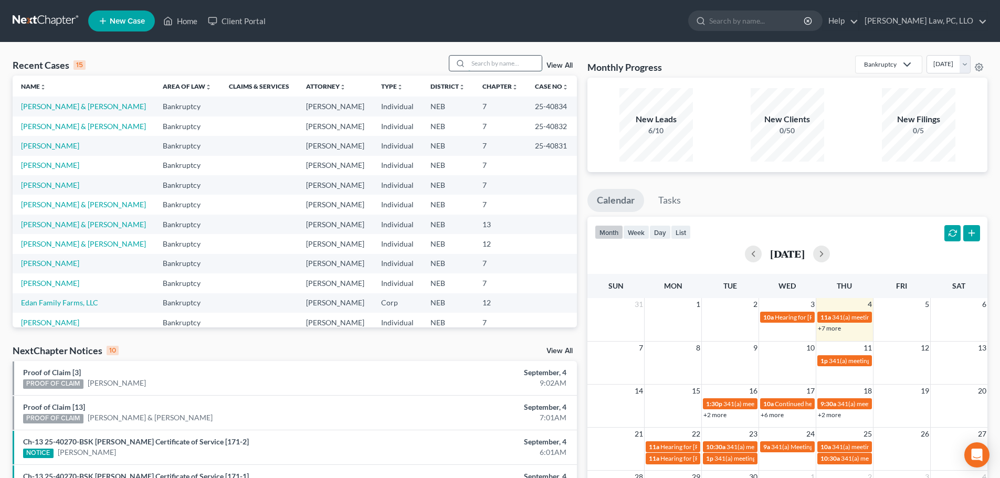
click at [503, 60] on input "search" at bounding box center [504, 63] width 73 height 15
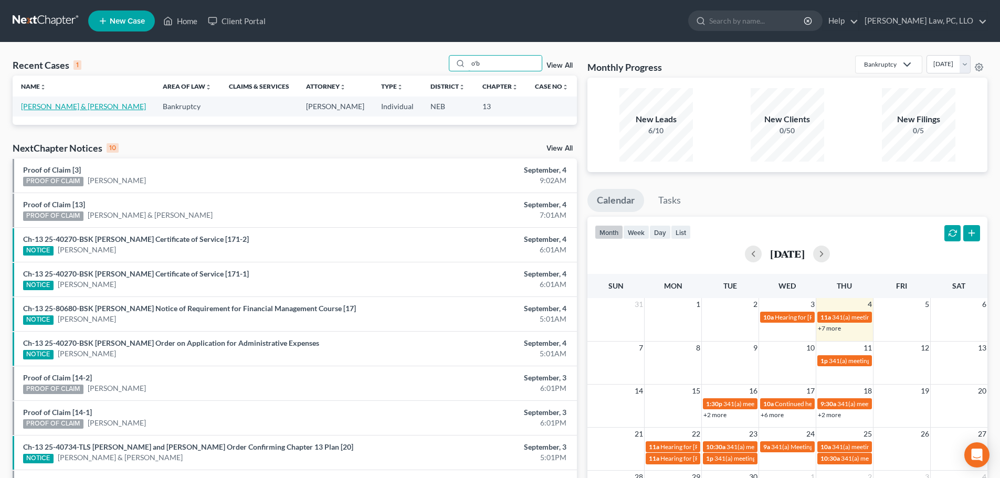
type input "o'b"
click at [41, 104] on link "[PERSON_NAME] & [PERSON_NAME]" at bounding box center [83, 106] width 125 height 9
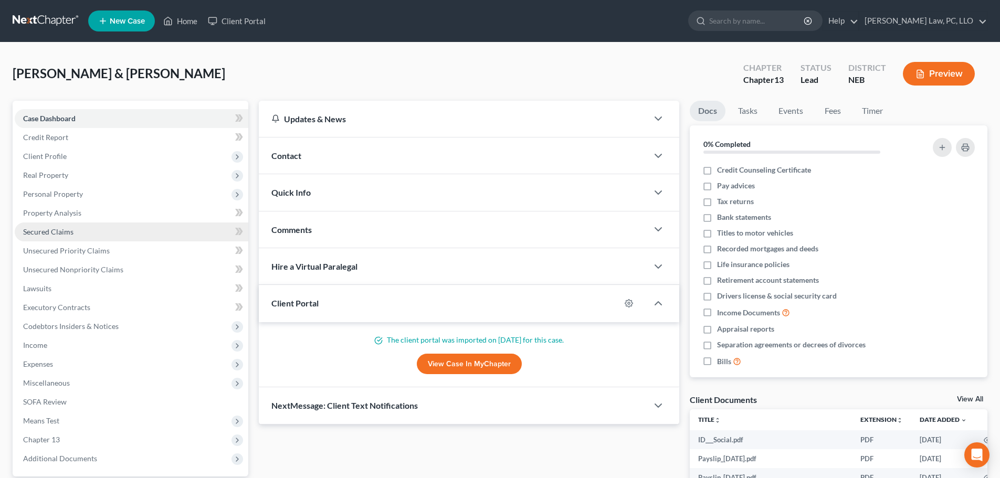
drag, startPoint x: 61, startPoint y: 199, endPoint x: 106, endPoint y: 222, distance: 50.2
click at [62, 199] on span "Personal Property" at bounding box center [132, 194] width 234 height 19
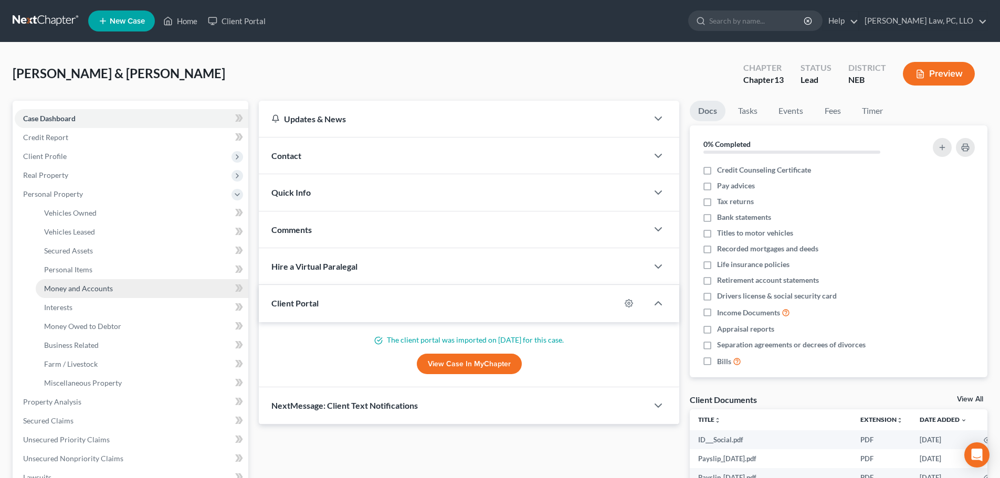
click at [97, 288] on span "Money and Accounts" at bounding box center [78, 288] width 69 height 9
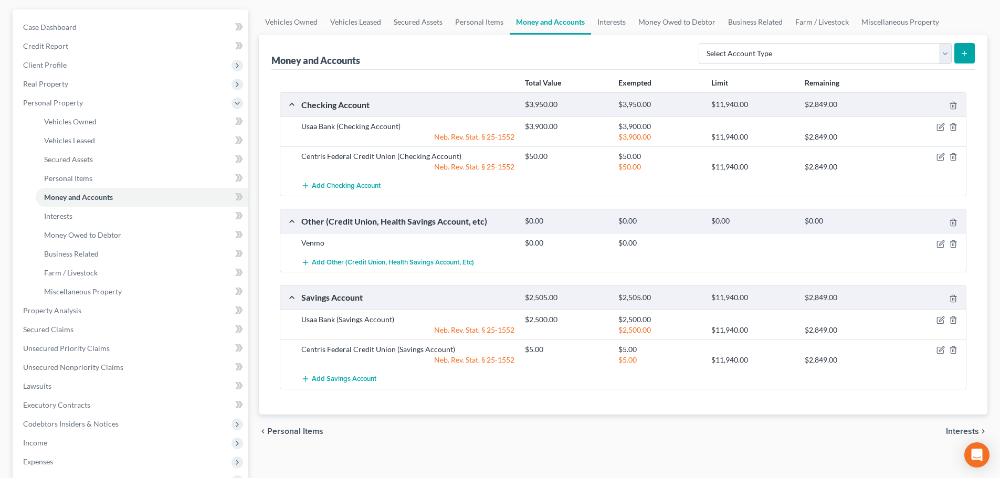
scroll to position [105, 0]
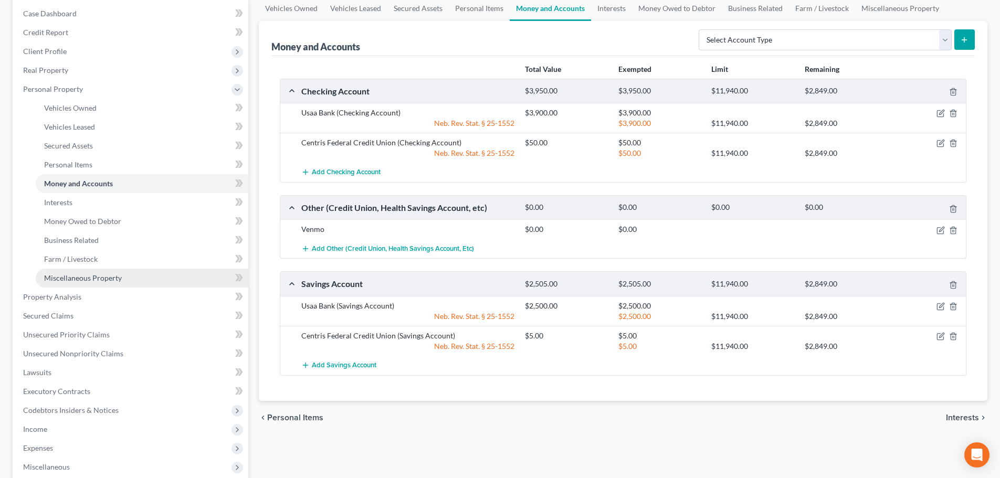
click at [101, 281] on span "Miscellaneous Property" at bounding box center [83, 278] width 78 height 9
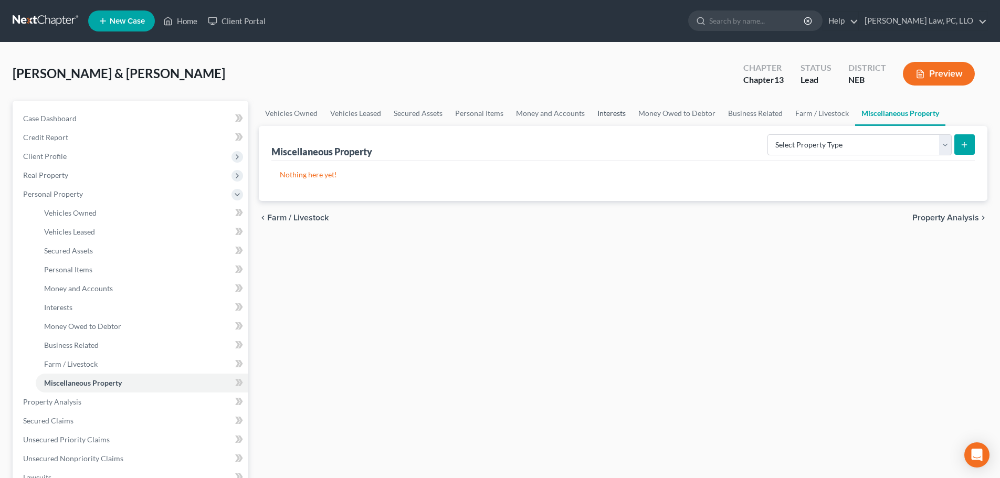
click at [615, 119] on link "Interests" at bounding box center [611, 113] width 41 height 25
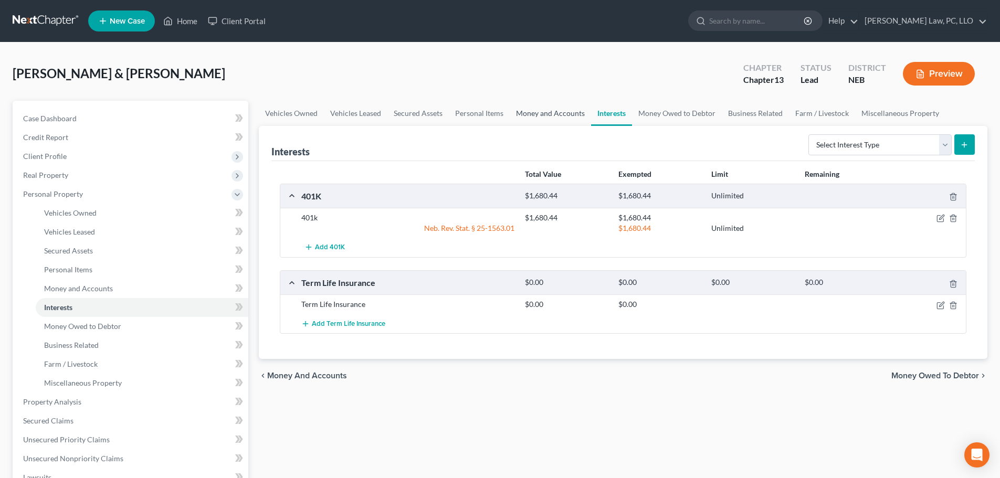
click at [545, 116] on link "Money and Accounts" at bounding box center [550, 113] width 81 height 25
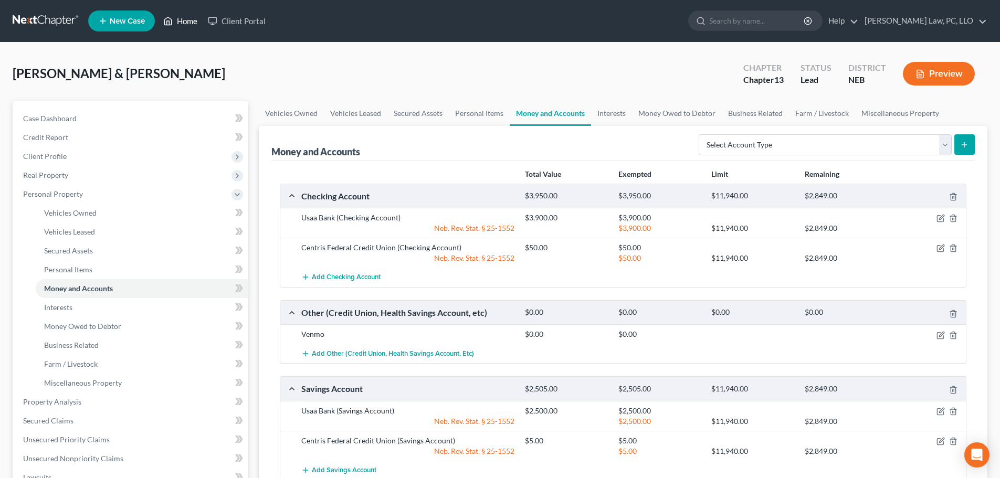
click at [180, 23] on link "Home" at bounding box center [180, 21] width 45 height 19
